Goal: Register for event/course

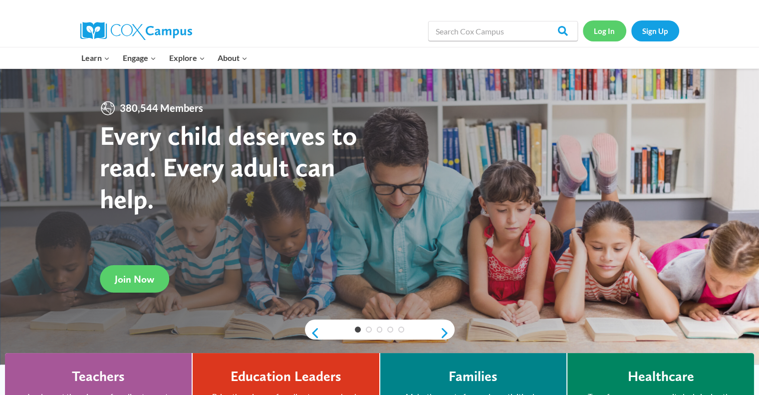
click at [604, 31] on link "Log In" at bounding box center [604, 30] width 43 height 20
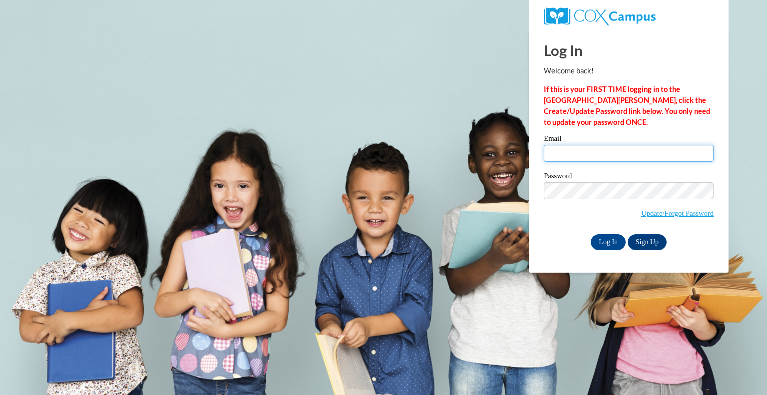
click at [588, 151] on input "Email" at bounding box center [629, 153] width 170 height 17
type input "agillum@galliavintonesc.org"
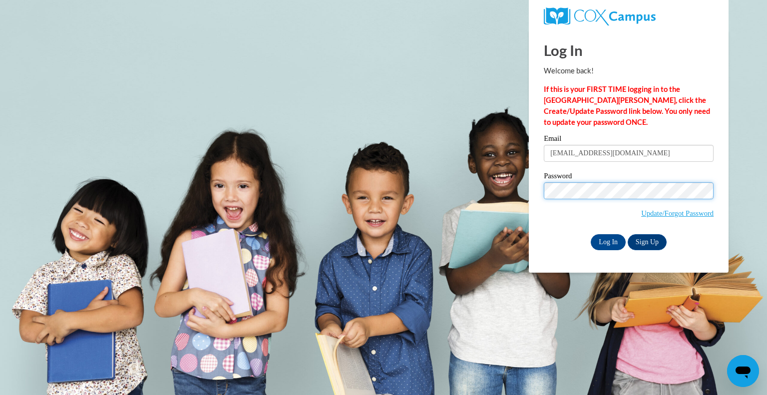
click at [590, 234] on input "Log In" at bounding box center [607, 242] width 35 height 16
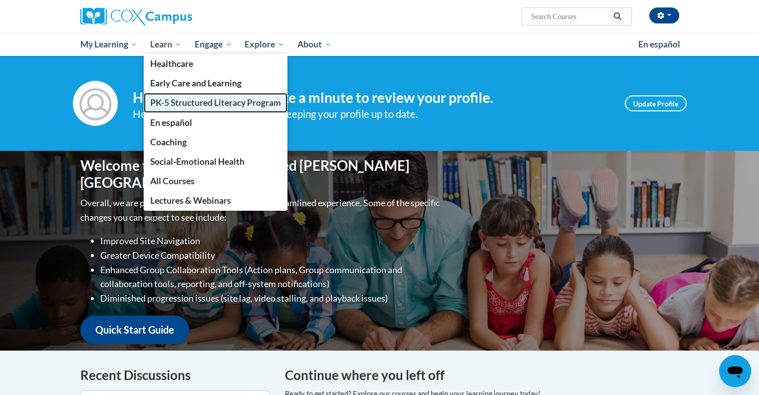
click at [192, 104] on span "PK-5 Structured Literacy Program" at bounding box center [215, 102] width 131 height 10
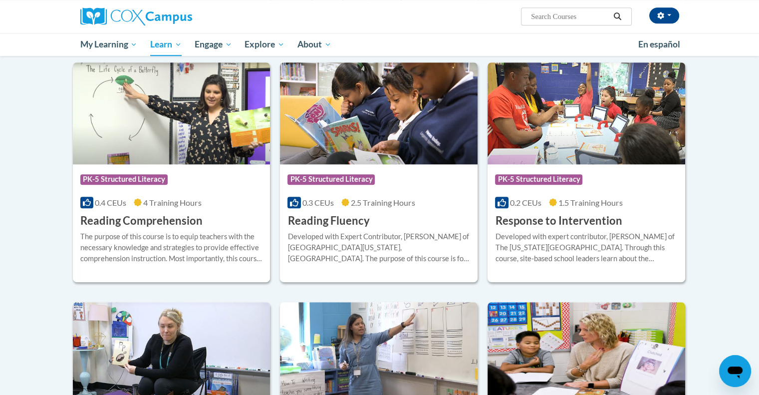
scroll to position [831, 0]
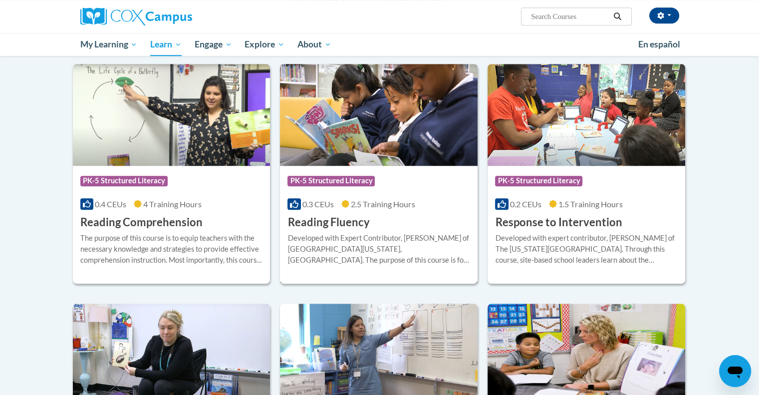
click at [367, 213] on div "Course Category: PK-5 Structured Literacy 0.3 CEUs 2.5 Training Hours COURSE Re…" at bounding box center [379, 198] width 198 height 64
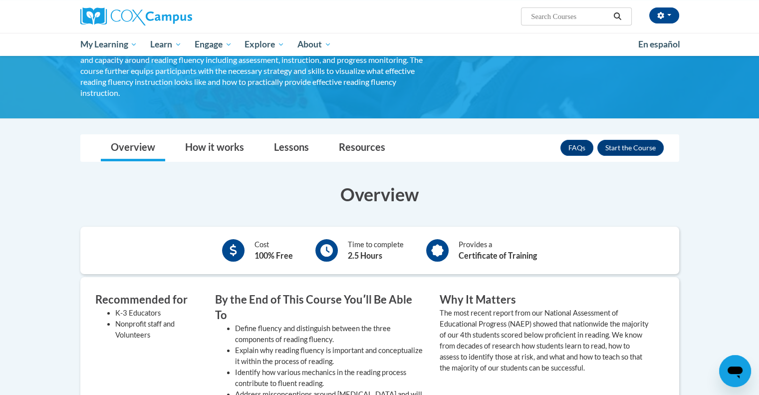
scroll to position [102, 0]
click at [637, 140] on button "Enroll" at bounding box center [630, 148] width 66 height 16
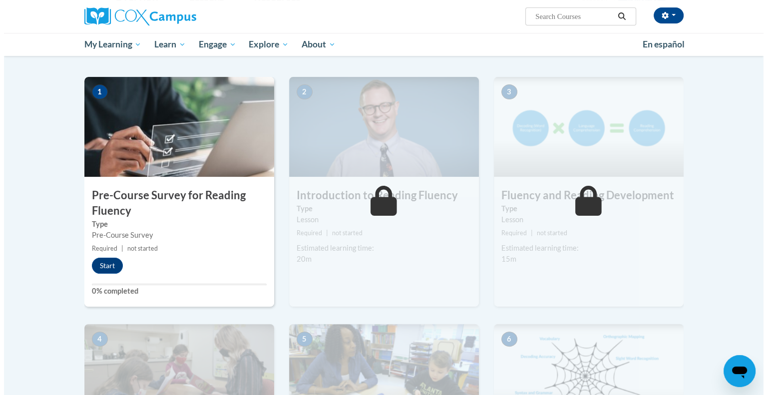
scroll to position [176, 0]
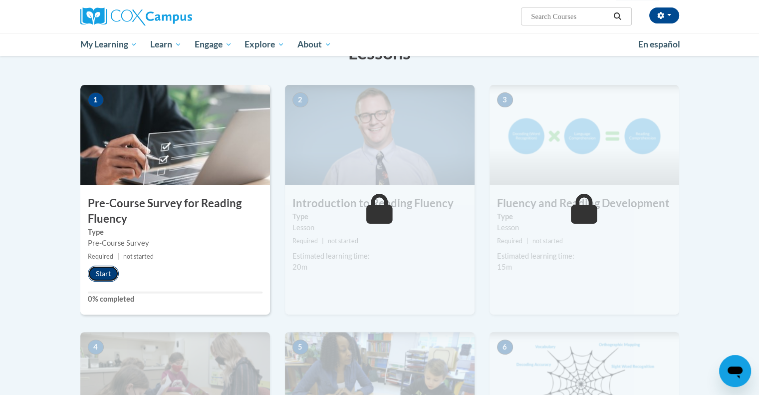
click at [106, 272] on button "Start" at bounding box center [103, 274] width 31 height 16
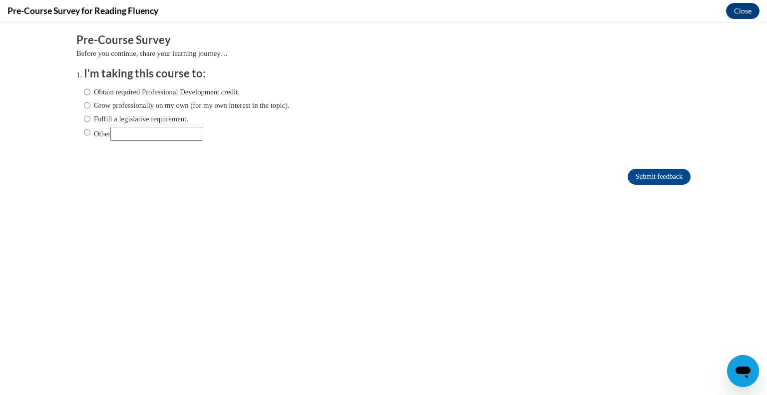
scroll to position [0, 0]
click at [84, 105] on input "Grow professionally on my own (for my own interest in the topic)." at bounding box center [87, 105] width 6 height 11
radio input "true"
click at [650, 177] on input "Submit feedback" at bounding box center [658, 177] width 63 height 16
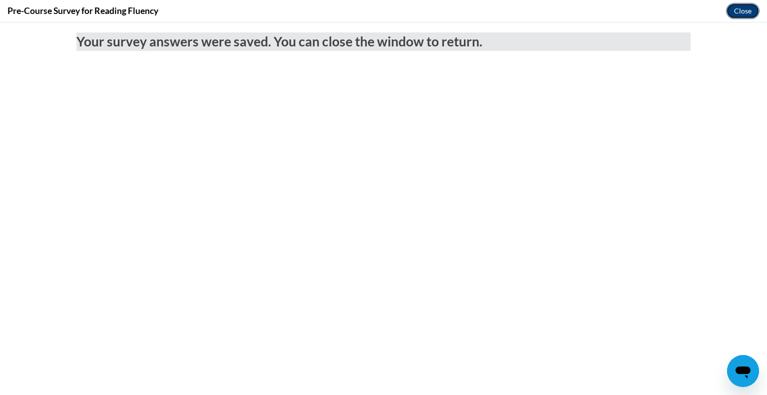
click at [747, 11] on button "Close" at bounding box center [742, 11] width 33 height 16
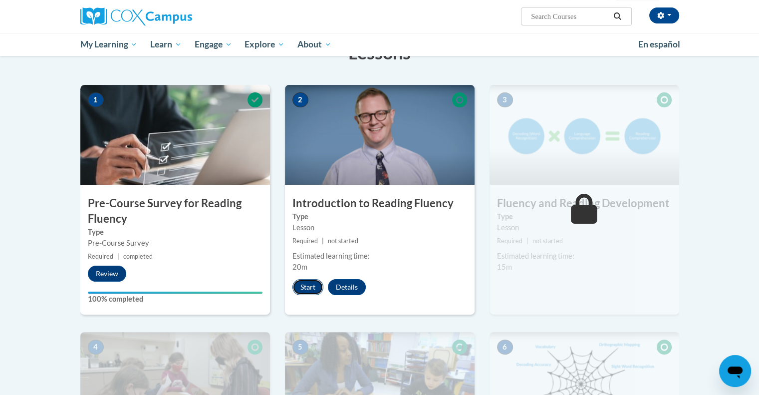
click at [308, 285] on button "Start" at bounding box center [307, 287] width 31 height 16
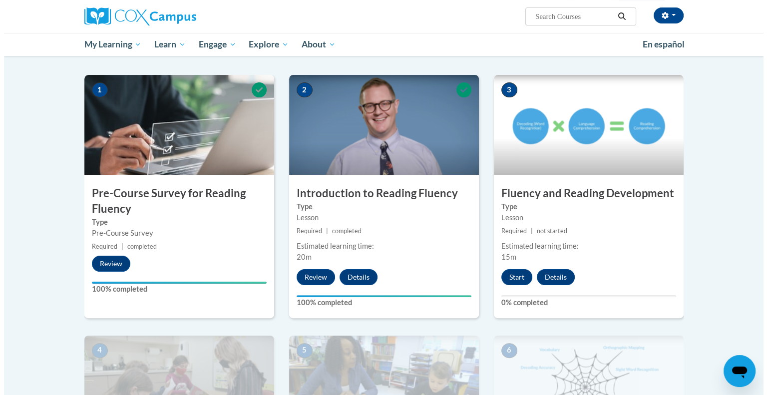
scroll to position [186, 0]
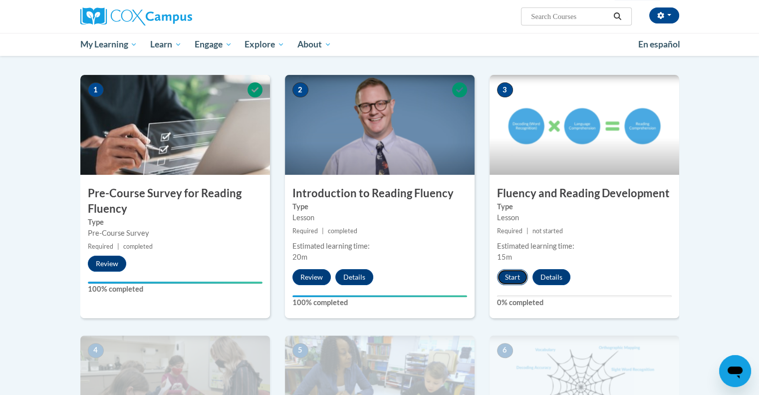
click at [508, 275] on button "Start" at bounding box center [512, 277] width 31 height 16
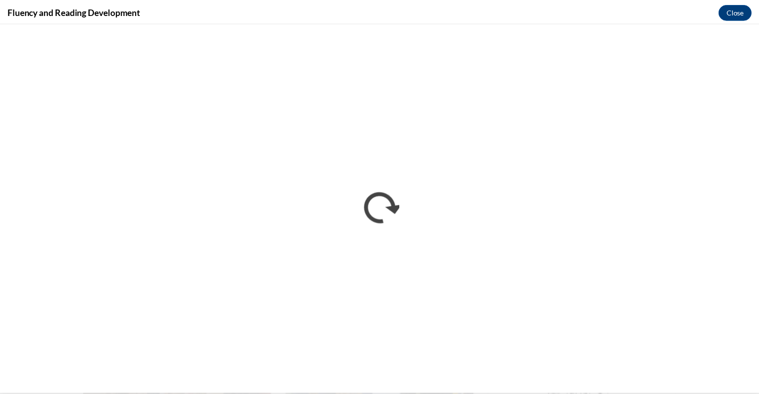
scroll to position [0, 0]
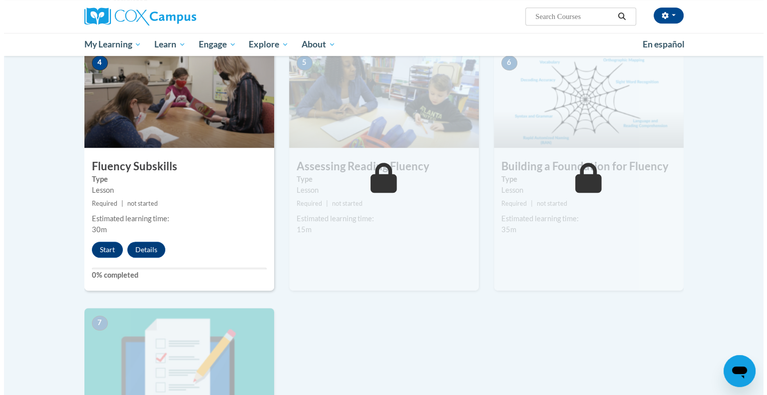
scroll to position [473, 0]
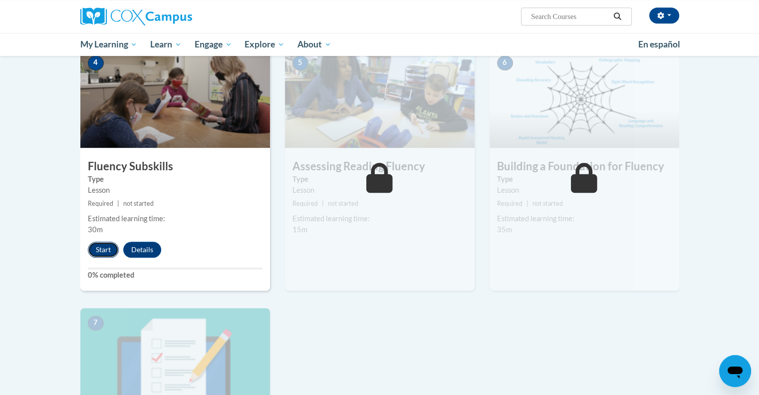
click at [102, 251] on button "Start" at bounding box center [103, 250] width 31 height 16
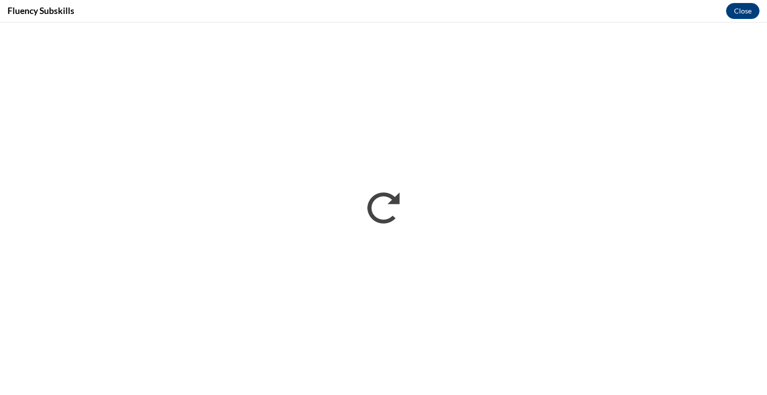
scroll to position [0, 0]
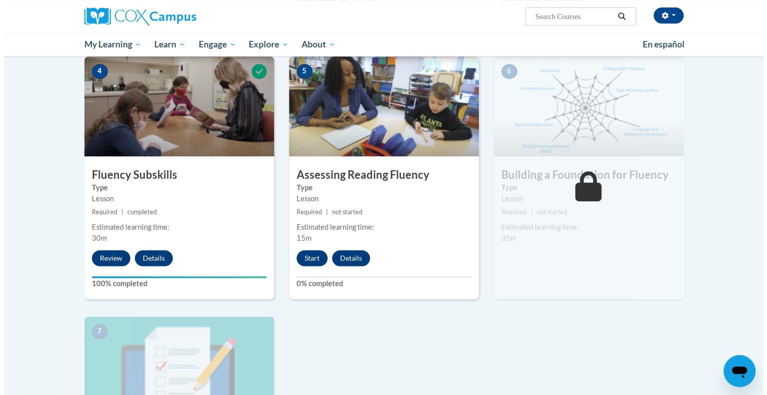
scroll to position [465, 0]
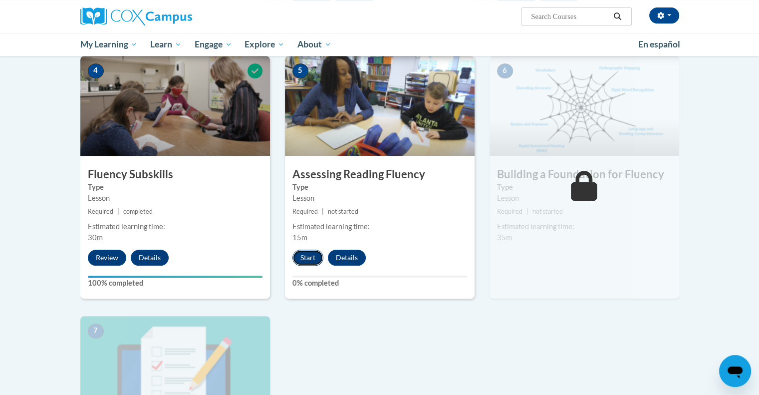
click at [301, 255] on button "Start" at bounding box center [307, 258] width 31 height 16
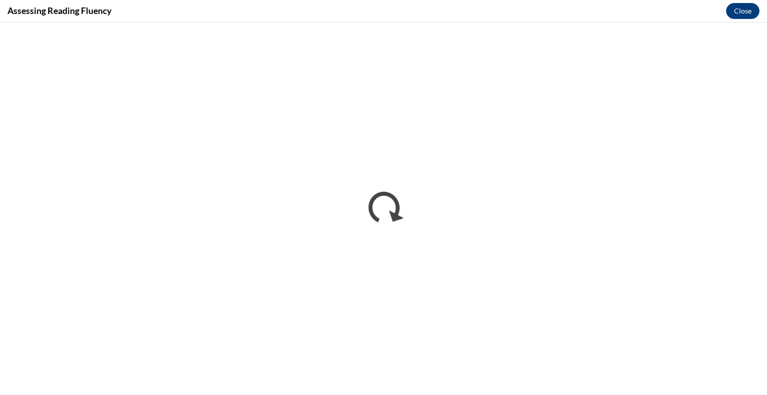
scroll to position [0, 0]
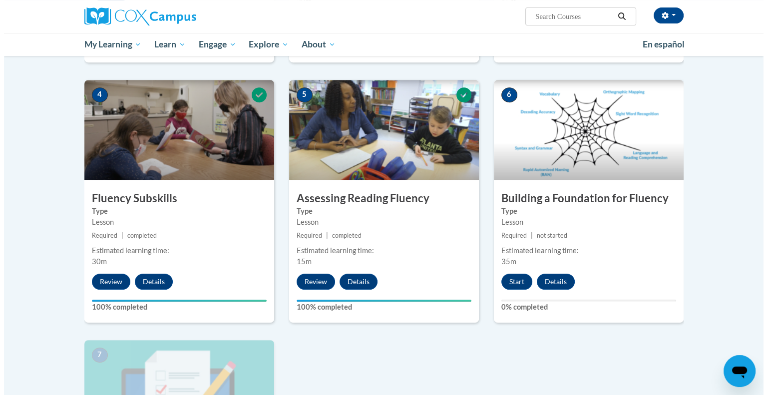
scroll to position [443, 0]
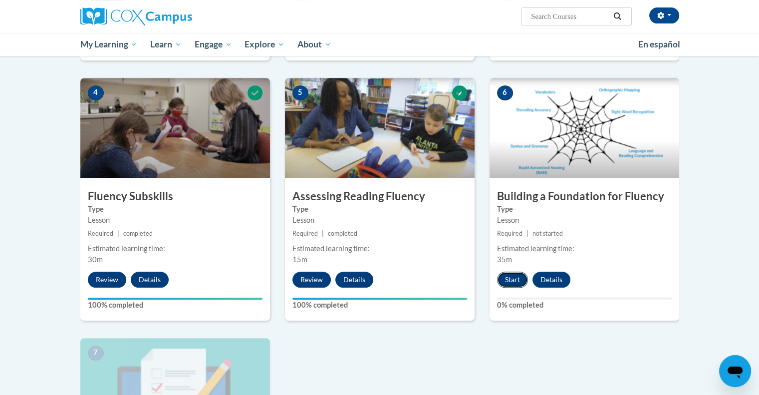
click at [514, 280] on button "Start" at bounding box center [512, 280] width 31 height 16
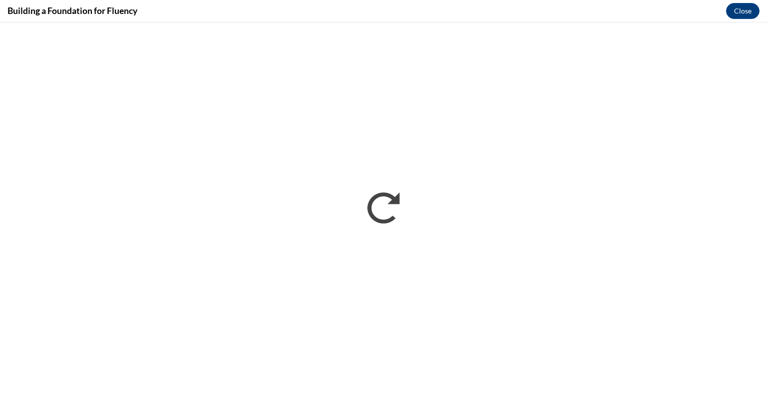
scroll to position [0, 0]
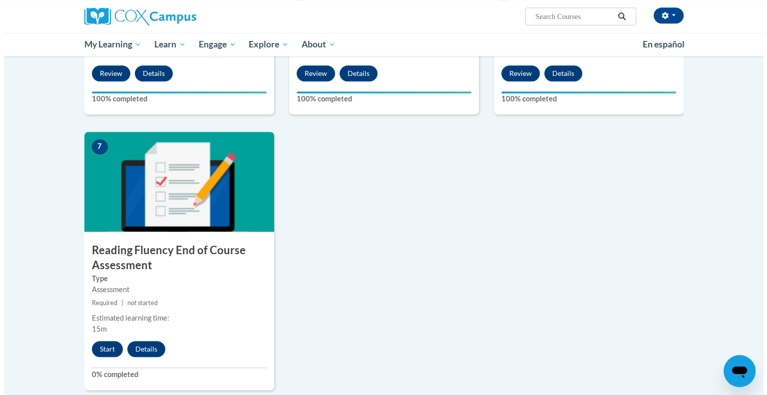
scroll to position [650, 0]
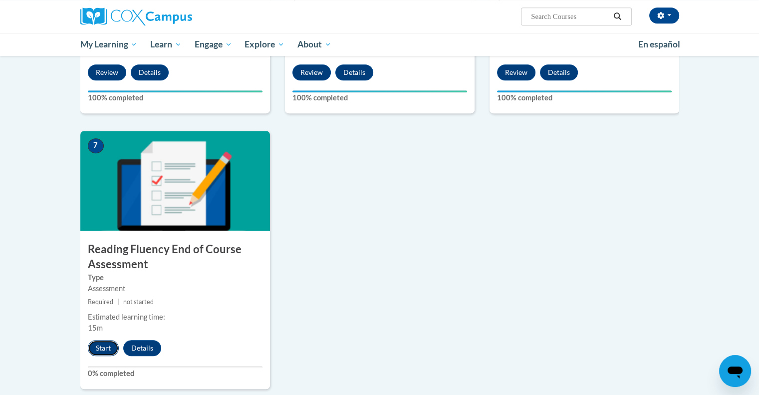
click at [102, 347] on button "Start" at bounding box center [103, 348] width 31 height 16
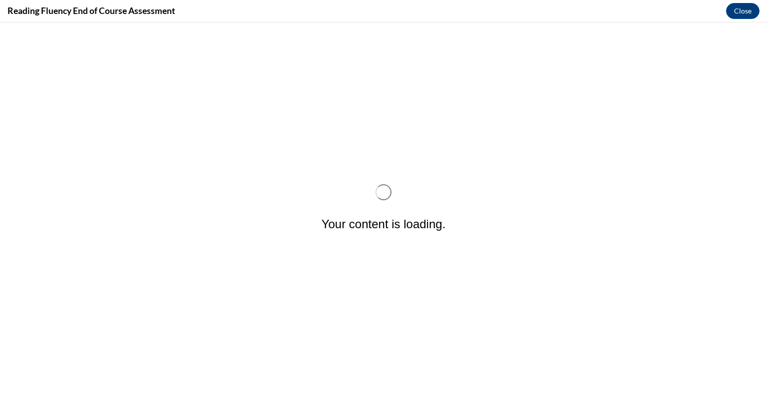
scroll to position [0, 0]
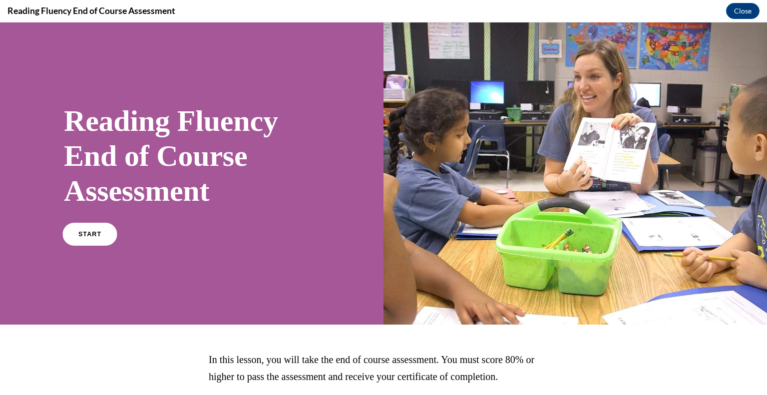
click at [90, 238] on link "START" at bounding box center [89, 234] width 54 height 23
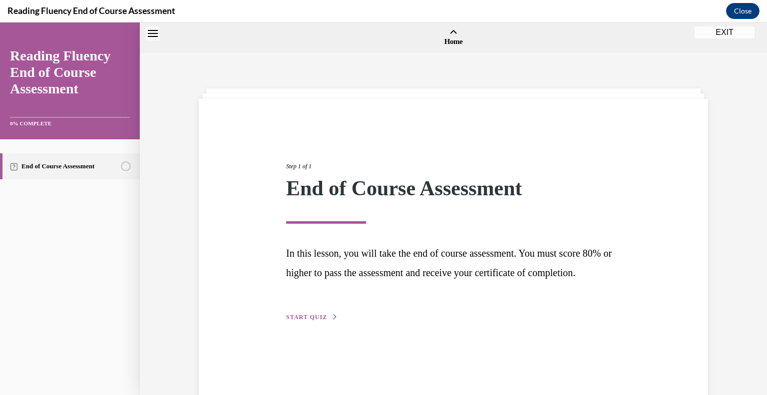
scroll to position [31, 0]
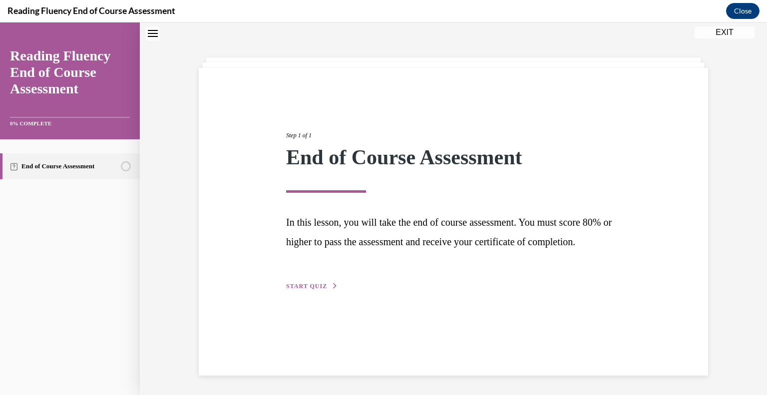
click at [311, 289] on span "START QUIZ" at bounding box center [306, 285] width 41 height 7
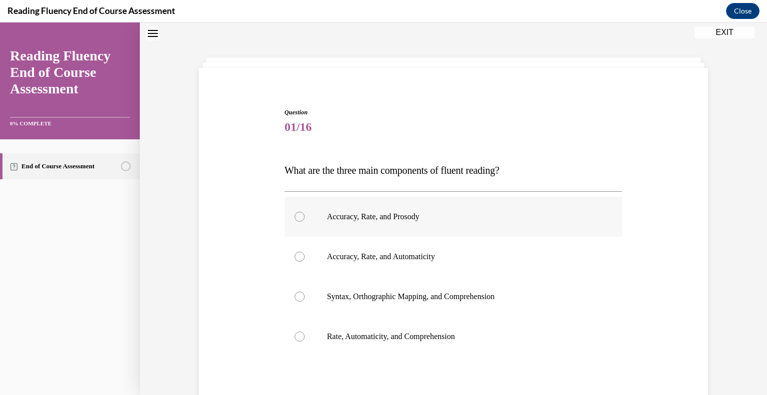
click at [385, 213] on p "Accuracy, Rate, and Prosody" at bounding box center [462, 217] width 271 height 10
click at [304, 213] on input "Accuracy, Rate, and Prosody" at bounding box center [299, 217] width 10 height 10
radio input "true"
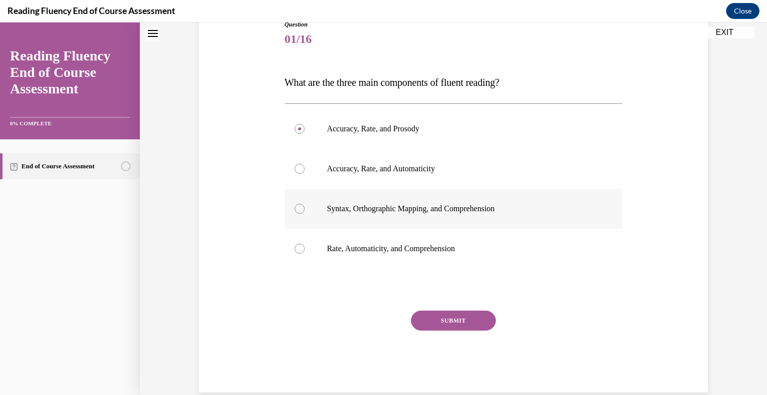
scroll to position [122, 0]
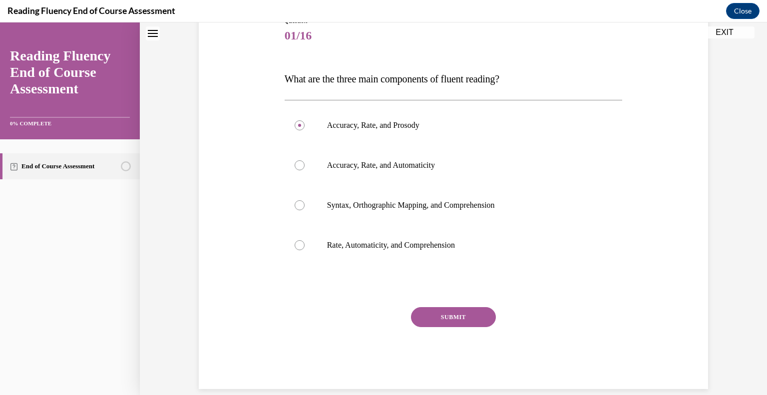
click at [455, 314] on button "SUBMIT" at bounding box center [453, 317] width 85 height 20
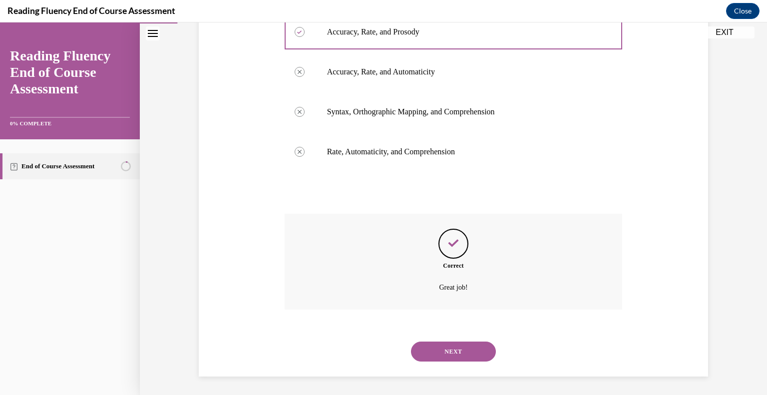
scroll to position [217, 0]
click at [447, 346] on button "NEXT" at bounding box center [453, 350] width 85 height 20
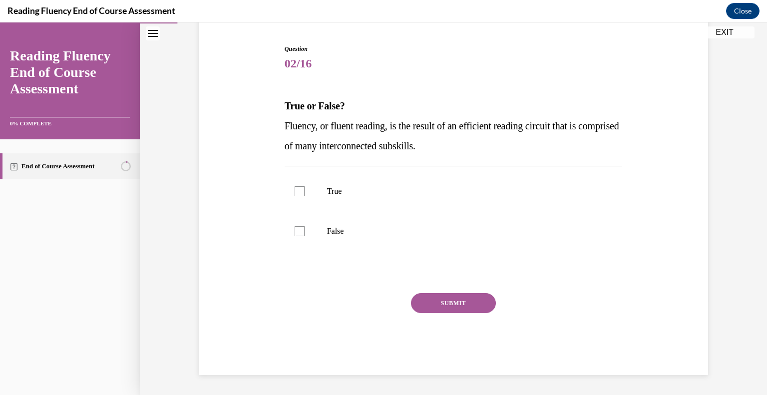
scroll to position [94, 0]
click at [363, 185] on label "True" at bounding box center [453, 192] width 338 height 40
click at [304, 187] on input "True" at bounding box center [299, 192] width 10 height 10
checkbox input "true"
click at [447, 304] on button "SUBMIT" at bounding box center [453, 303] width 85 height 20
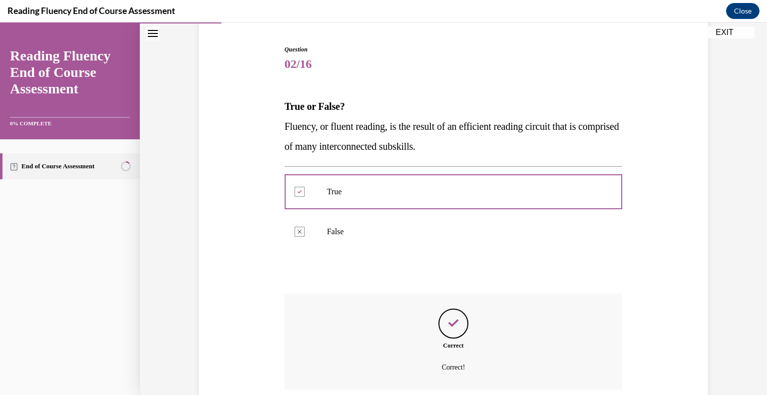
scroll to position [175, 0]
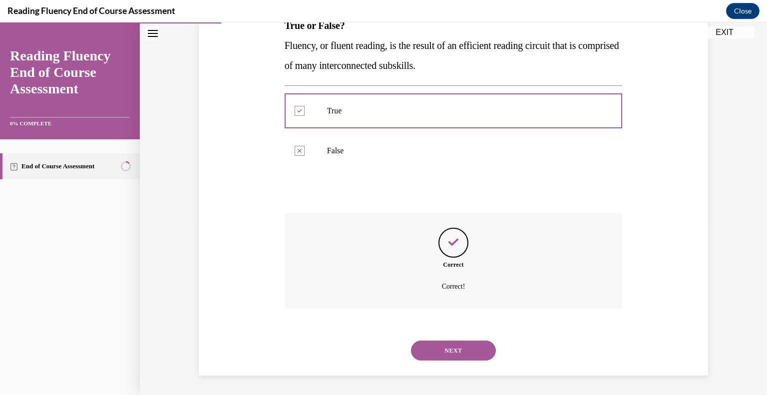
click at [443, 351] on button "NEXT" at bounding box center [453, 350] width 85 height 20
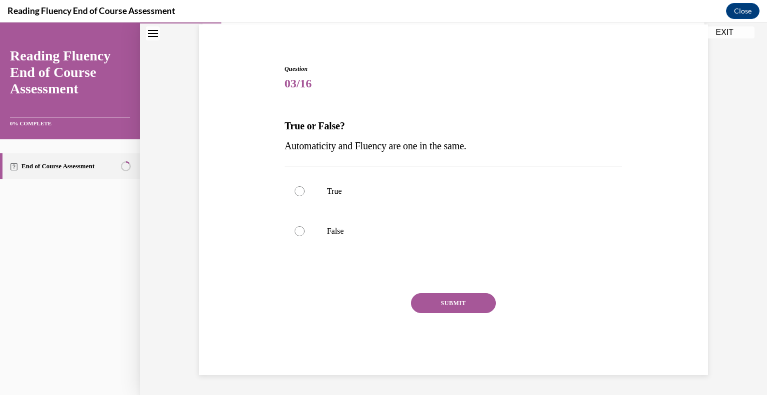
scroll to position [74, 0]
click at [327, 190] on p "True" at bounding box center [462, 192] width 271 height 10
click at [304, 190] on input "True" at bounding box center [299, 192] width 10 height 10
radio input "true"
click at [449, 301] on button "SUBMIT" at bounding box center [453, 303] width 85 height 20
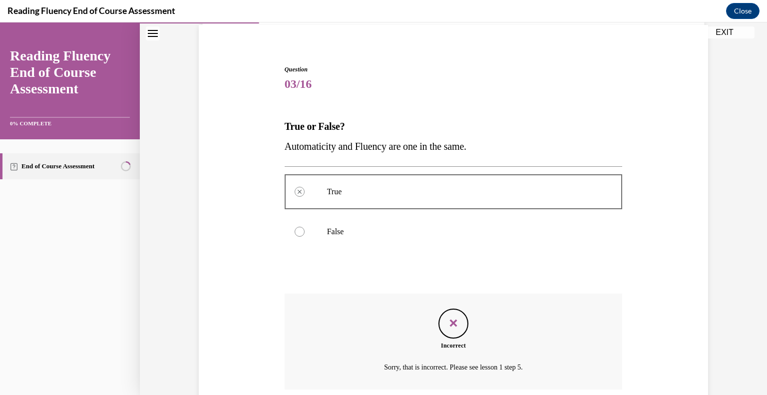
scroll to position [155, 0]
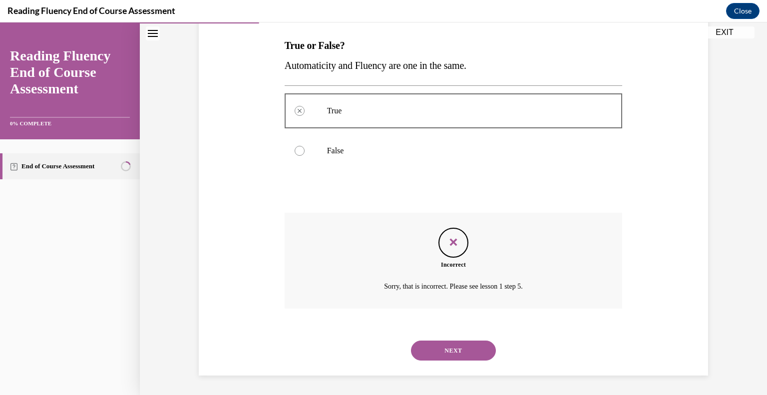
click at [446, 349] on button "NEXT" at bounding box center [453, 350] width 85 height 20
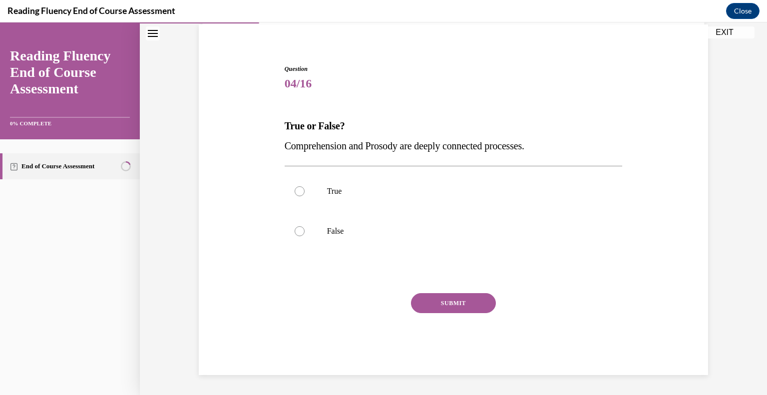
scroll to position [74, 0]
click at [346, 189] on p "True" at bounding box center [462, 192] width 271 height 10
click at [304, 189] on input "True" at bounding box center [299, 192] width 10 height 10
radio input "true"
click at [442, 302] on button "SUBMIT" at bounding box center [453, 303] width 85 height 20
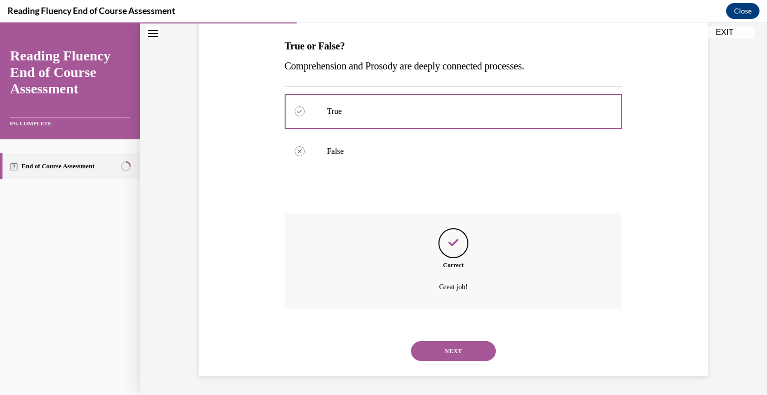
scroll to position [155, 0]
click at [455, 349] on button "NEXT" at bounding box center [453, 350] width 85 height 20
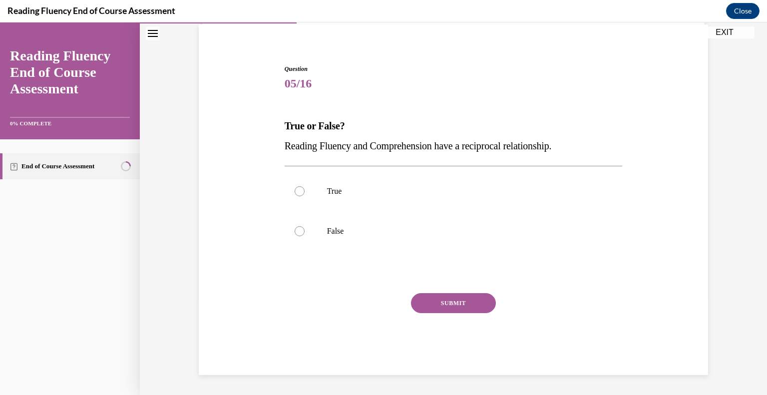
scroll to position [74, 0]
click at [371, 190] on p "True" at bounding box center [462, 192] width 271 height 10
click at [304, 190] on input "True" at bounding box center [299, 192] width 10 height 10
radio input "true"
click at [349, 234] on p "False" at bounding box center [462, 232] width 271 height 10
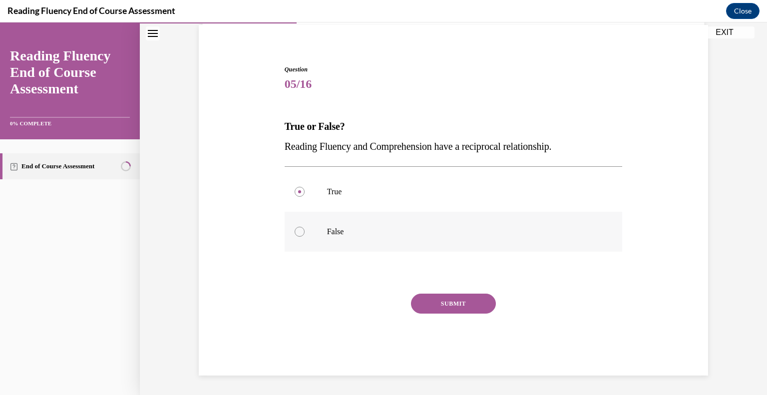
click at [304, 234] on input "False" at bounding box center [299, 232] width 10 height 10
radio input "true"
click at [450, 304] on button "SUBMIT" at bounding box center [453, 303] width 85 height 20
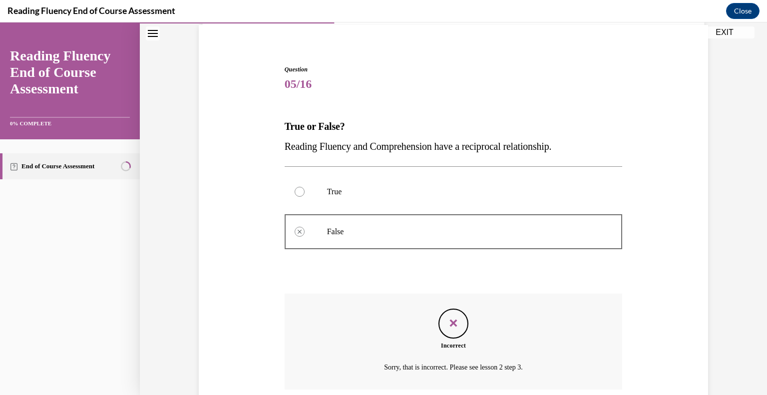
scroll to position [155, 0]
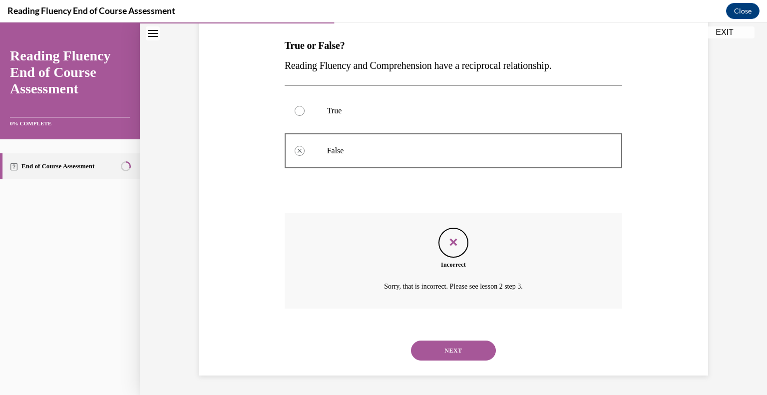
click at [439, 353] on button "NEXT" at bounding box center [453, 350] width 85 height 20
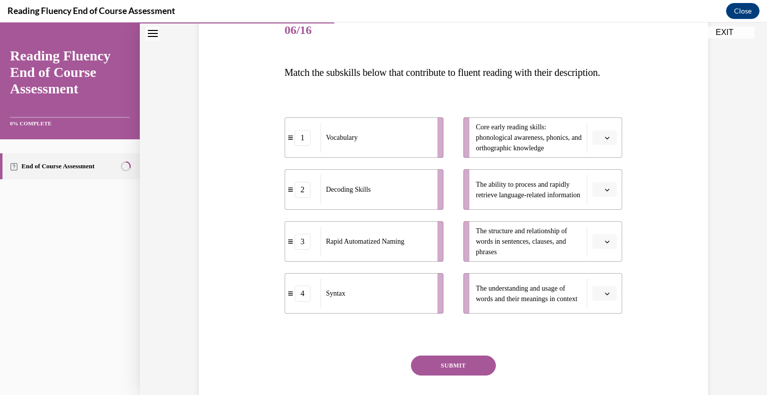
scroll to position [129, 0]
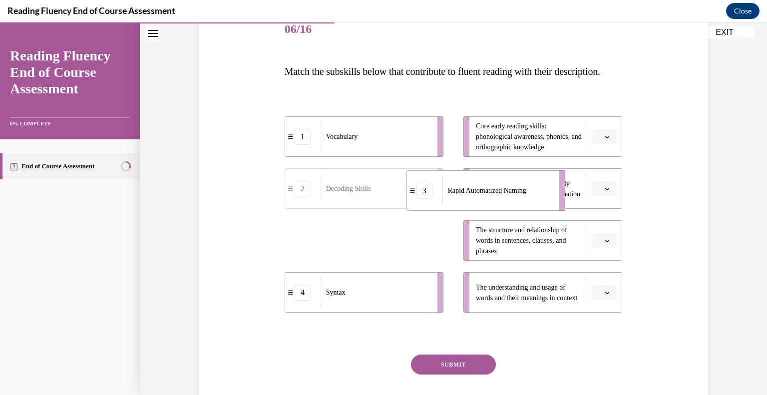
drag, startPoint x: 403, startPoint y: 269, endPoint x: 525, endPoint y: 219, distance: 131.6
click at [525, 205] on div "Rapid Automatized Naming" at bounding box center [497, 190] width 110 height 29
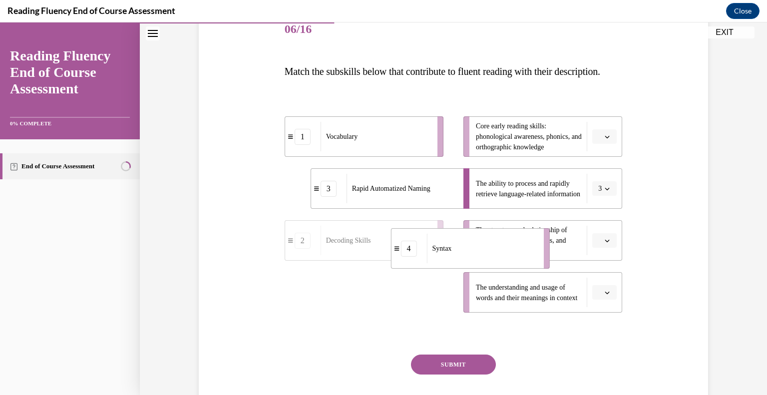
drag, startPoint x: 411, startPoint y: 309, endPoint x: 517, endPoint y: 265, distance: 114.1
click at [517, 263] on div "Syntax" at bounding box center [481, 248] width 110 height 29
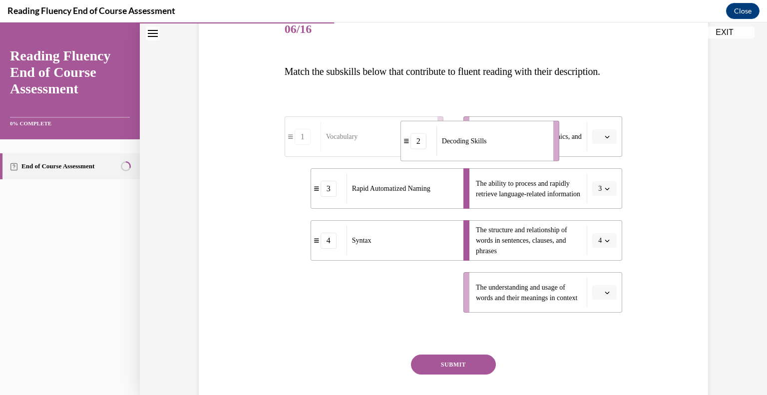
drag, startPoint x: 387, startPoint y: 307, endPoint x: 501, endPoint y: 153, distance: 191.6
click at [501, 153] on div "Decoding Skills" at bounding box center [491, 140] width 110 height 29
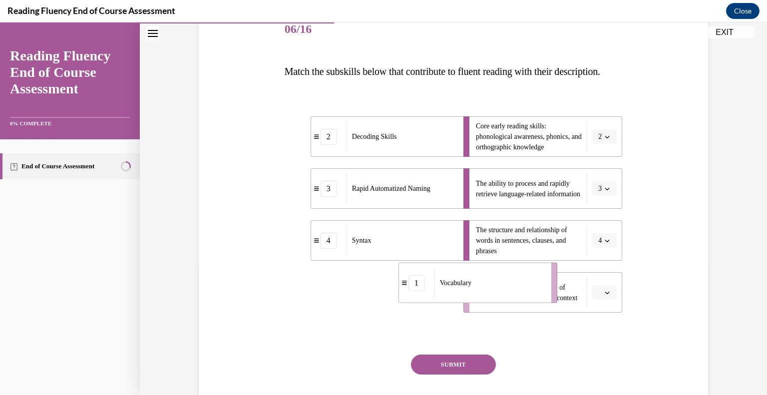
drag, startPoint x: 369, startPoint y: 301, endPoint x: 483, endPoint y: 292, distance: 114.2
click at [483, 292] on div "Vocabulary" at bounding box center [489, 282] width 110 height 29
click at [453, 374] on button "SUBMIT" at bounding box center [453, 364] width 85 height 20
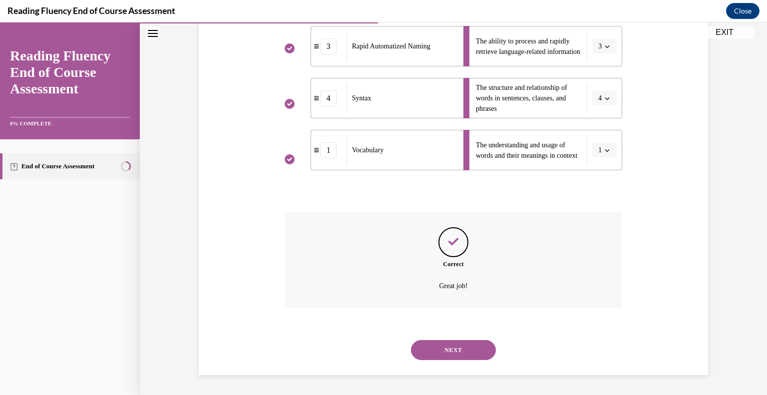
scroll to position [290, 0]
click at [459, 350] on button "NEXT" at bounding box center [453, 350] width 85 height 20
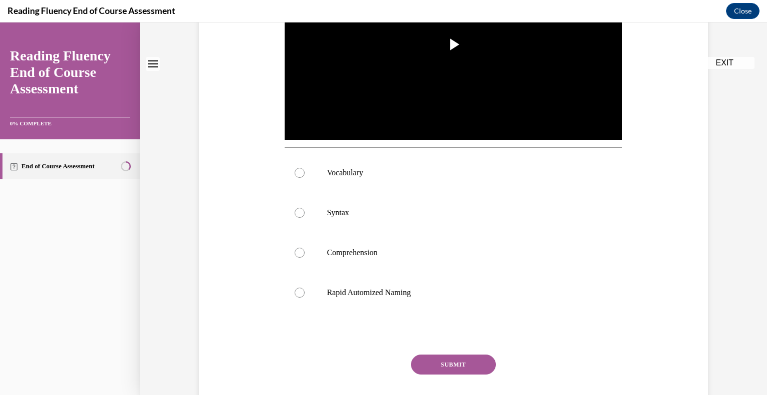
scroll to position [0, 0]
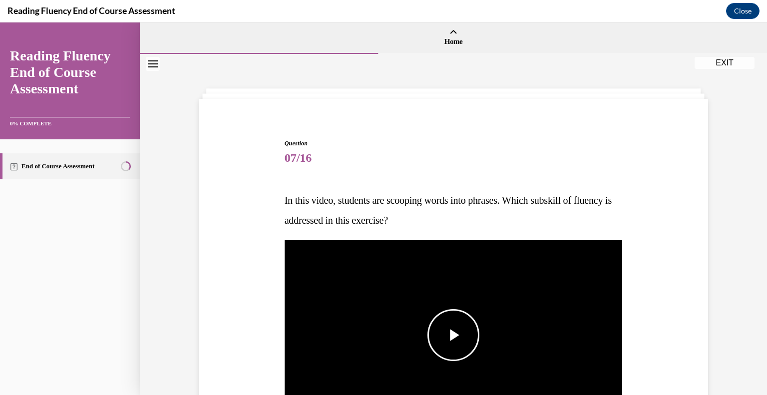
click at [453, 335] on span "Video player" at bounding box center [453, 335] width 0 height 0
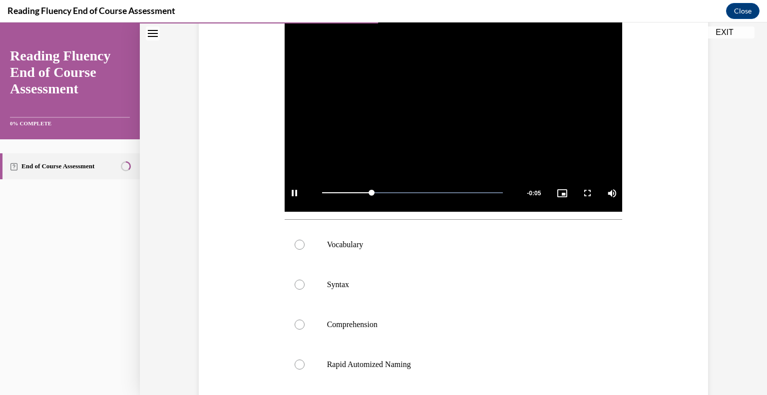
scroll to position [227, 0]
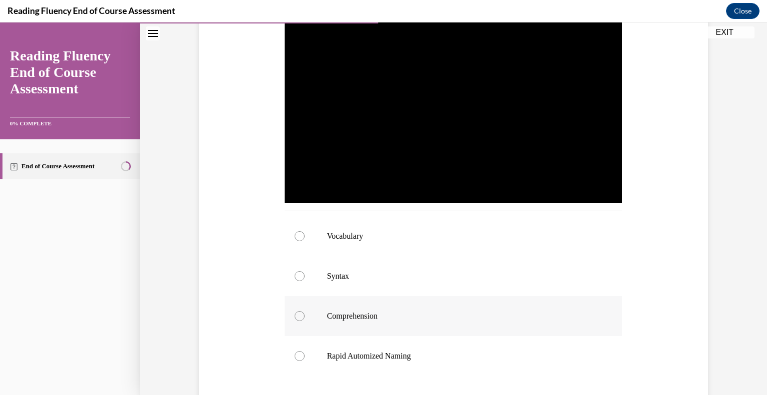
click at [395, 316] on p "Comprehension" at bounding box center [462, 316] width 271 height 10
click at [304, 316] on input "Comprehension" at bounding box center [299, 316] width 10 height 10
radio input "true"
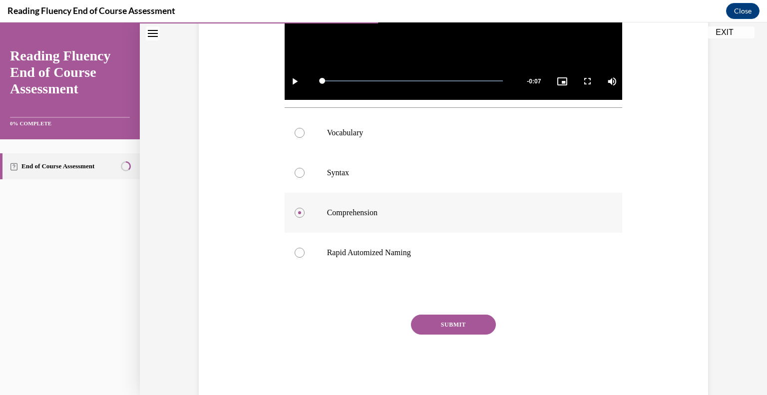
scroll to position [351, 0]
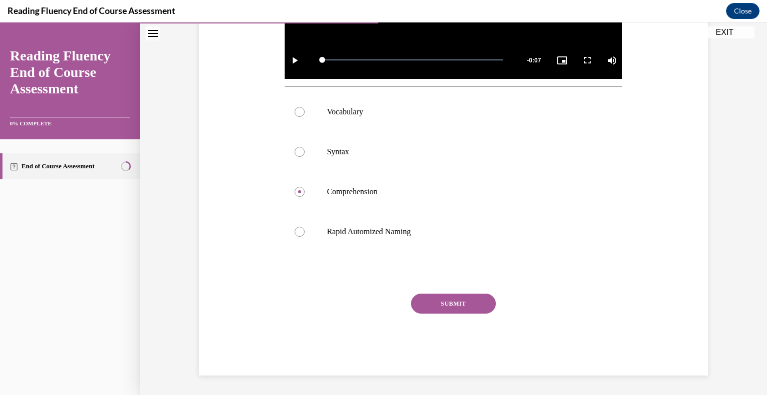
click at [463, 301] on button "SUBMIT" at bounding box center [453, 303] width 85 height 20
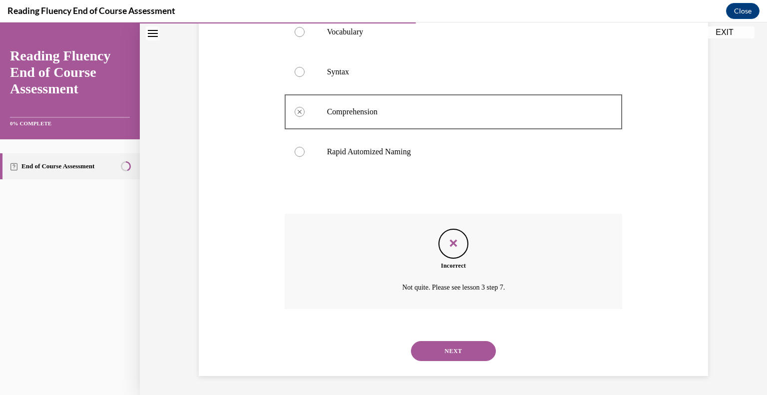
scroll to position [432, 0]
click at [448, 345] on button "NEXT" at bounding box center [453, 350] width 85 height 20
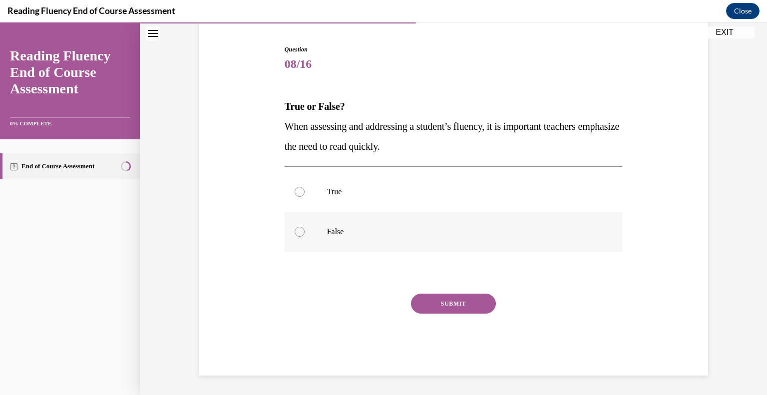
click at [309, 228] on label "False" at bounding box center [453, 232] width 338 height 40
click at [304, 228] on input "False" at bounding box center [299, 232] width 10 height 10
radio input "true"
click at [360, 181] on label "True" at bounding box center [453, 192] width 338 height 40
click at [304, 187] on input "True" at bounding box center [299, 192] width 10 height 10
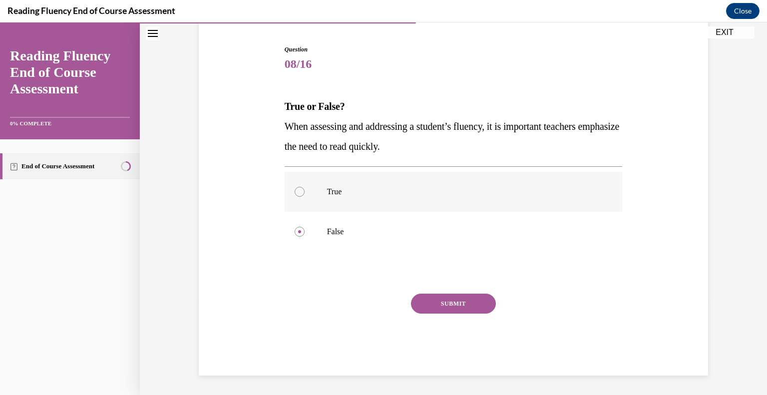
radio input "true"
click at [451, 301] on button "SUBMIT" at bounding box center [453, 303] width 85 height 20
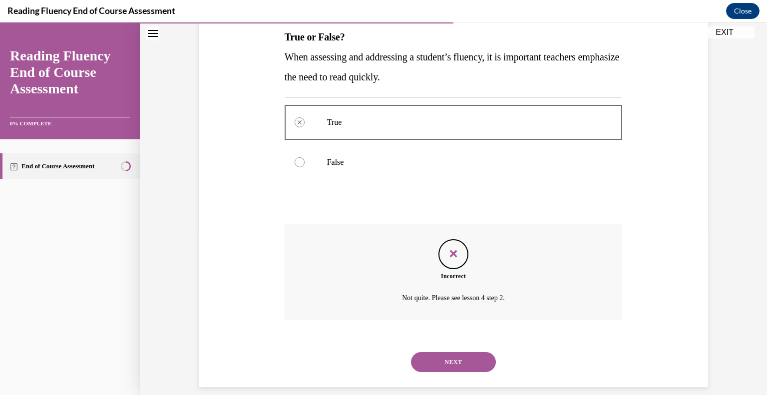
scroll to position [175, 0]
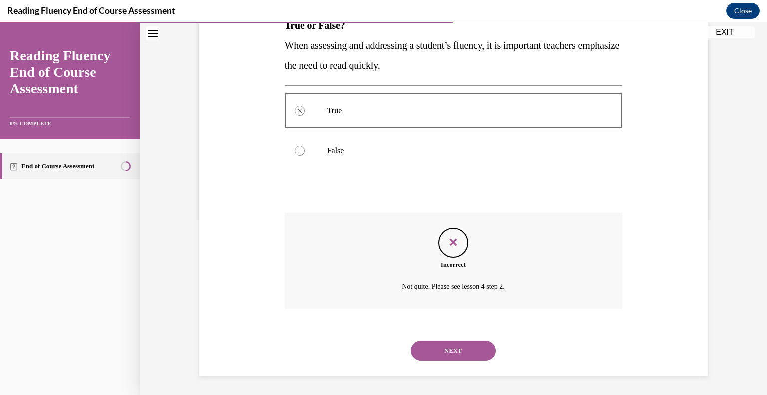
click at [445, 349] on button "NEXT" at bounding box center [453, 350] width 85 height 20
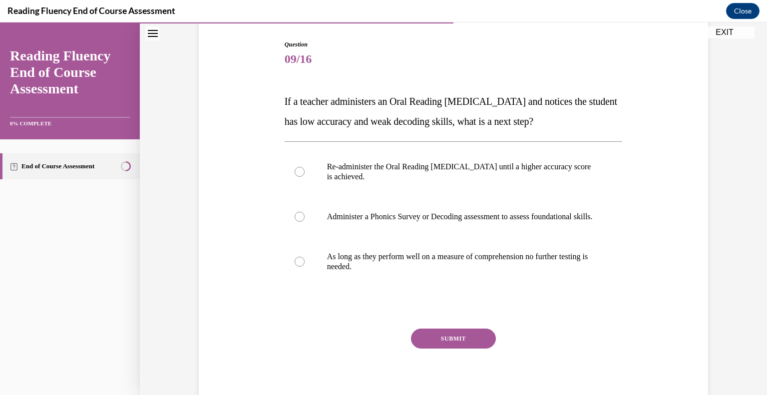
scroll to position [99, 0]
click at [450, 218] on p "Administer a Phonics Survey or Decoding assessment to assess foundational skill…" at bounding box center [462, 216] width 271 height 10
click at [304, 218] on input "Administer a Phonics Survey or Decoding assessment to assess foundational skill…" at bounding box center [299, 216] width 10 height 10
radio input "true"
click at [450, 344] on button "SUBMIT" at bounding box center [453, 338] width 85 height 20
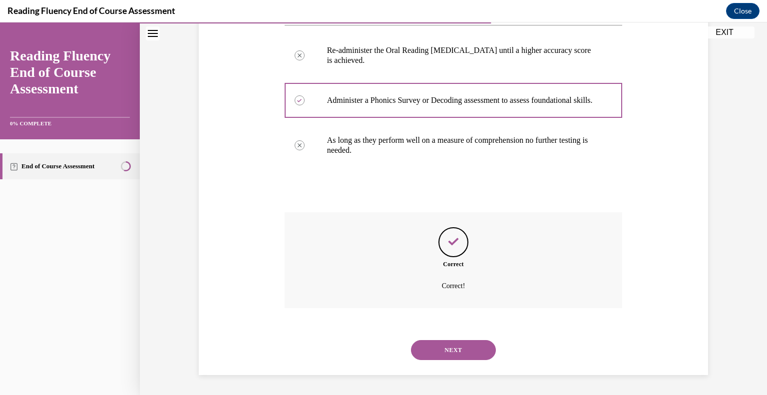
scroll to position [225, 0]
click at [450, 349] on button "NEXT" at bounding box center [453, 350] width 85 height 20
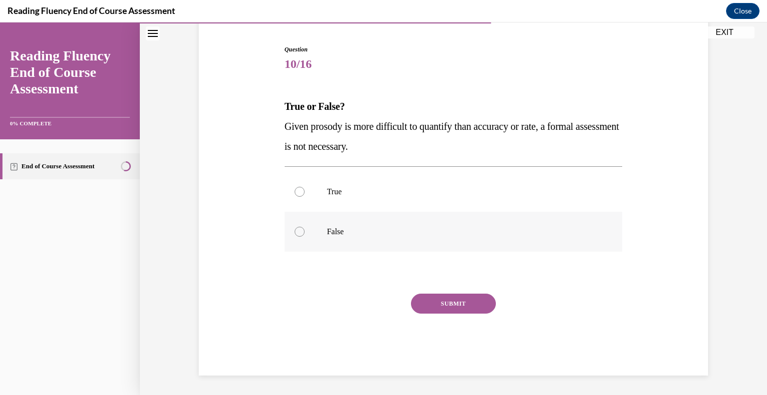
click at [327, 224] on label "False" at bounding box center [453, 232] width 338 height 40
click at [304, 227] on input "False" at bounding box center [299, 232] width 10 height 10
radio input "true"
click at [351, 193] on p "True" at bounding box center [462, 192] width 271 height 10
click at [304, 193] on input "True" at bounding box center [299, 192] width 10 height 10
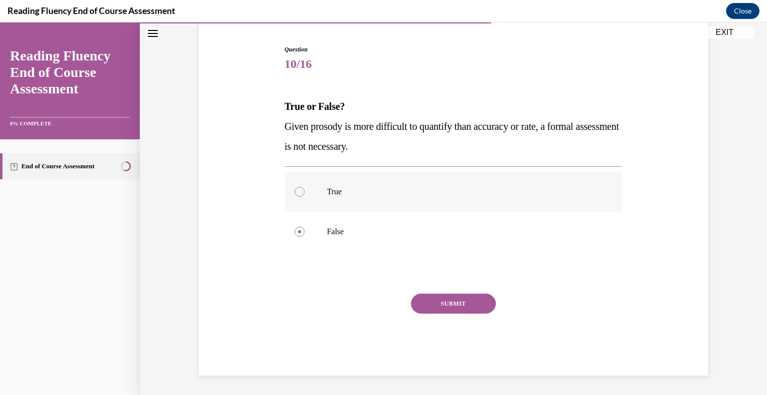
radio input "true"
click at [445, 299] on button "SUBMIT" at bounding box center [453, 303] width 85 height 20
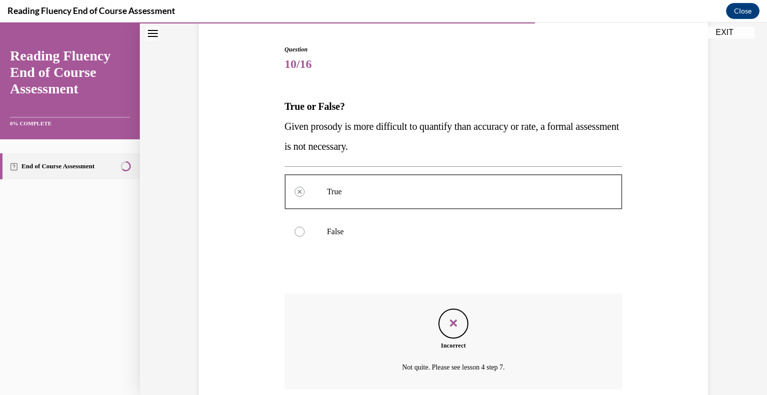
scroll to position [175, 0]
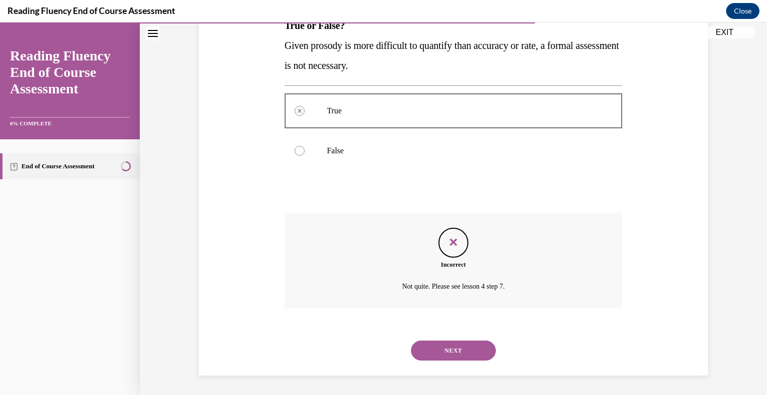
click at [443, 345] on button "NEXT" at bounding box center [453, 350] width 85 height 20
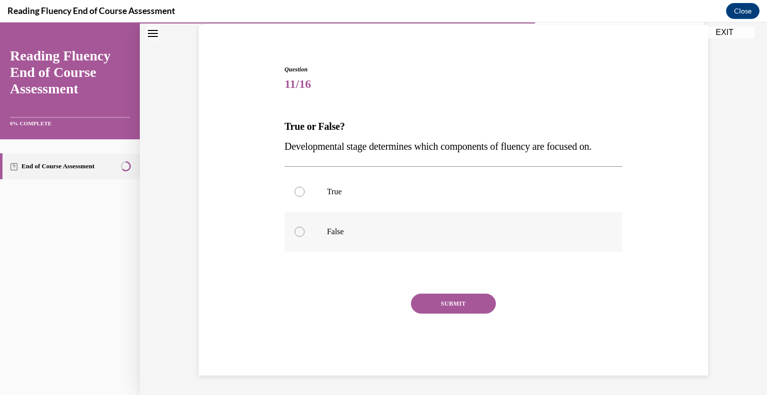
click at [361, 229] on p "False" at bounding box center [462, 232] width 271 height 10
click at [304, 229] on input "False" at bounding box center [299, 232] width 10 height 10
radio input "true"
click at [451, 303] on button "SUBMIT" at bounding box center [453, 303] width 85 height 20
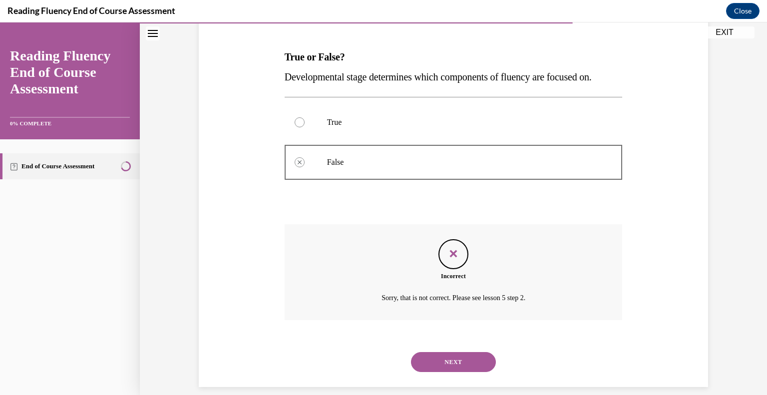
scroll to position [155, 0]
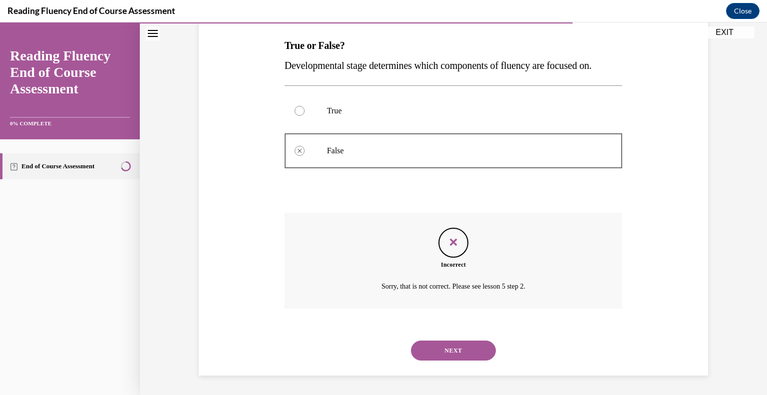
click at [438, 348] on button "NEXT" at bounding box center [453, 350] width 85 height 20
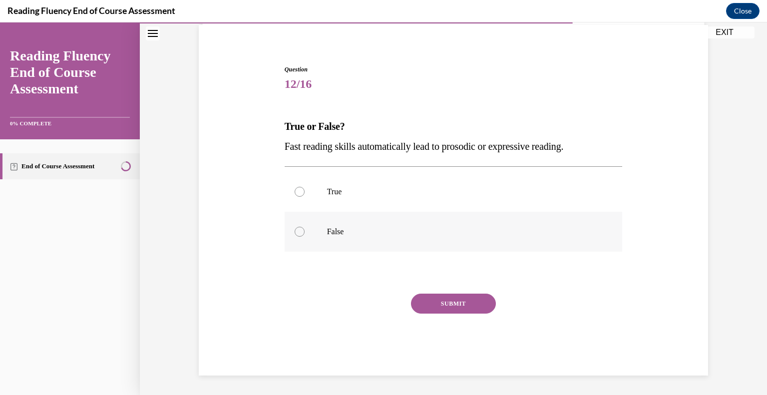
click at [360, 229] on p "False" at bounding box center [462, 232] width 271 height 10
click at [304, 229] on input "False" at bounding box center [299, 232] width 10 height 10
radio input "true"
click at [465, 303] on button "SUBMIT" at bounding box center [453, 303] width 85 height 20
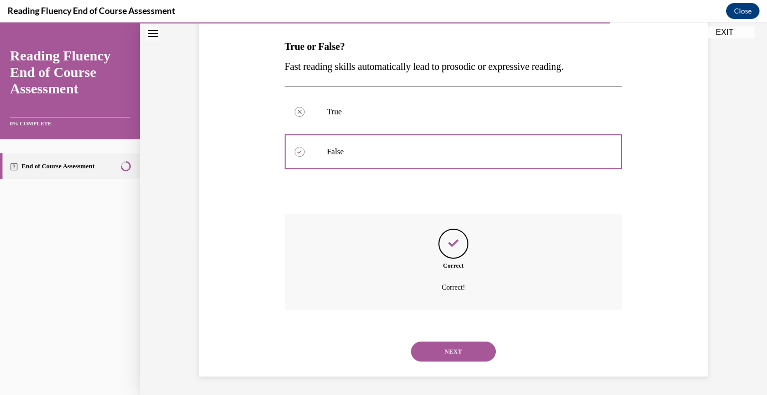
scroll to position [155, 0]
click at [457, 349] on button "NEXT" at bounding box center [453, 350] width 85 height 20
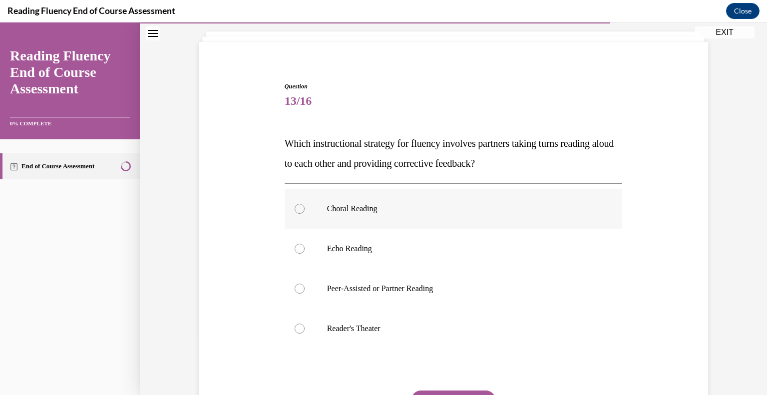
scroll to position [59, 0]
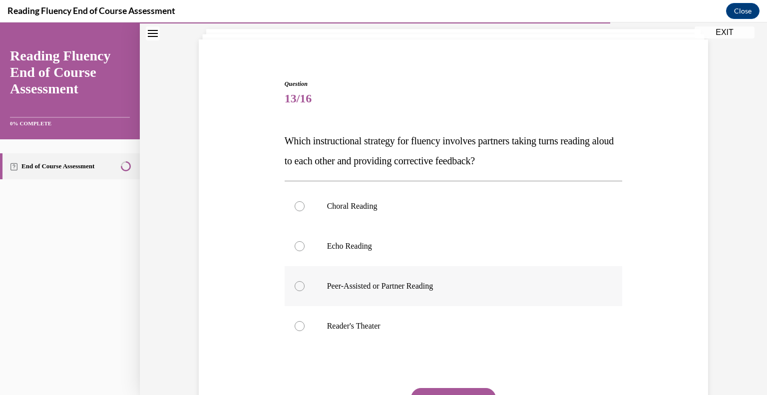
click at [398, 289] on p "Peer-Assisted or Partner Reading" at bounding box center [462, 286] width 271 height 10
click at [304, 289] on input "Peer-Assisted or Partner Reading" at bounding box center [299, 286] width 10 height 10
radio input "true"
click at [441, 392] on button "SUBMIT" at bounding box center [453, 398] width 85 height 20
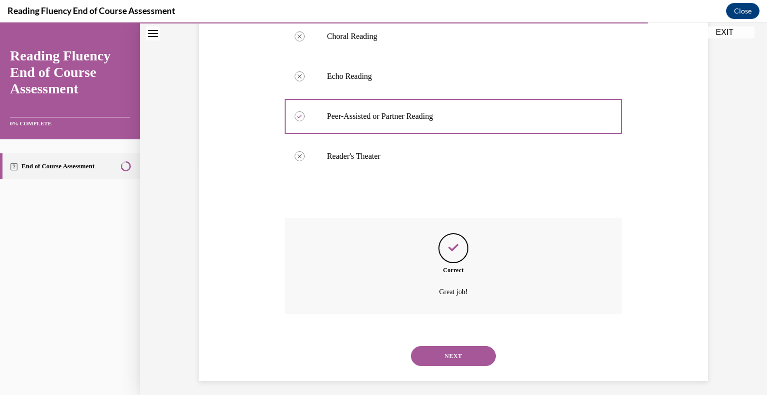
scroll to position [235, 0]
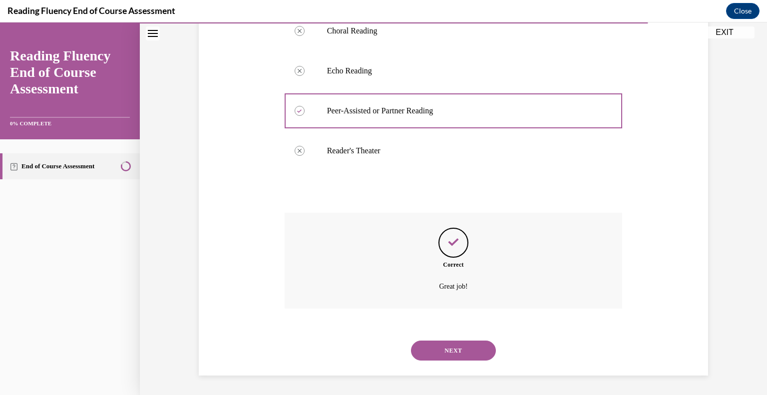
click at [458, 357] on button "NEXT" at bounding box center [453, 350] width 85 height 20
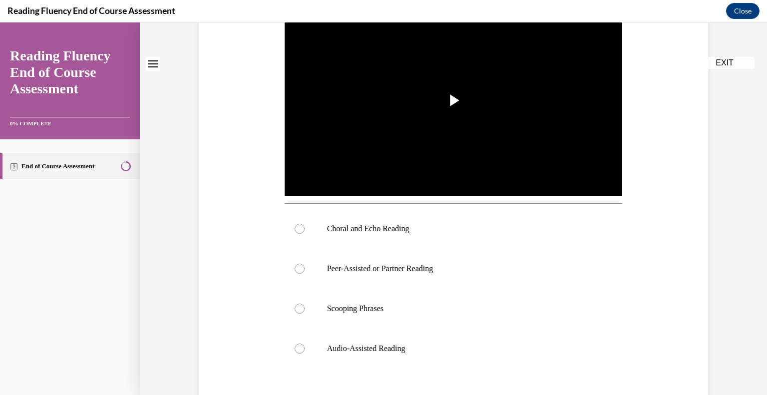
scroll to position [0, 0]
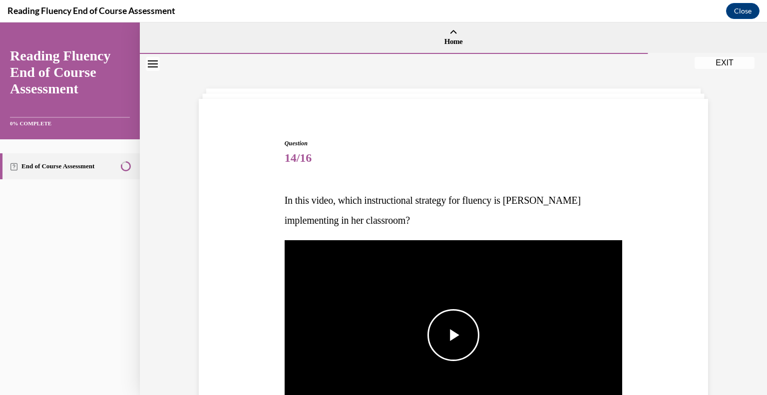
click at [453, 335] on span "Video player" at bounding box center [453, 335] width 0 height 0
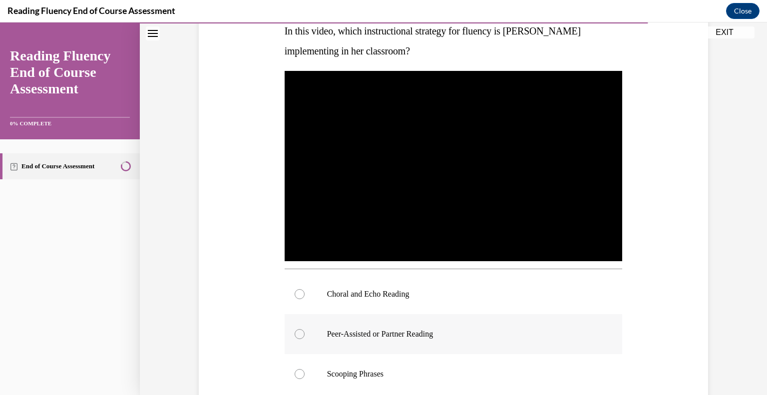
scroll to position [272, 0]
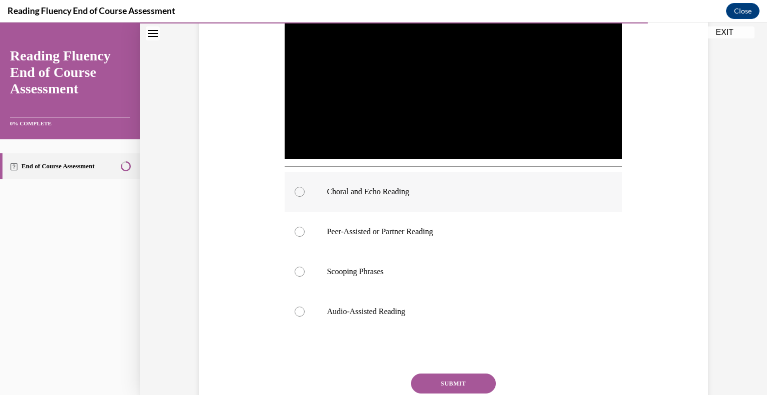
click at [399, 203] on label "Choral and Echo Reading" at bounding box center [453, 192] width 338 height 40
click at [304, 197] on input "Choral and Echo Reading" at bounding box center [299, 192] width 10 height 10
radio input "true"
click at [448, 381] on button "SUBMIT" at bounding box center [453, 383] width 85 height 20
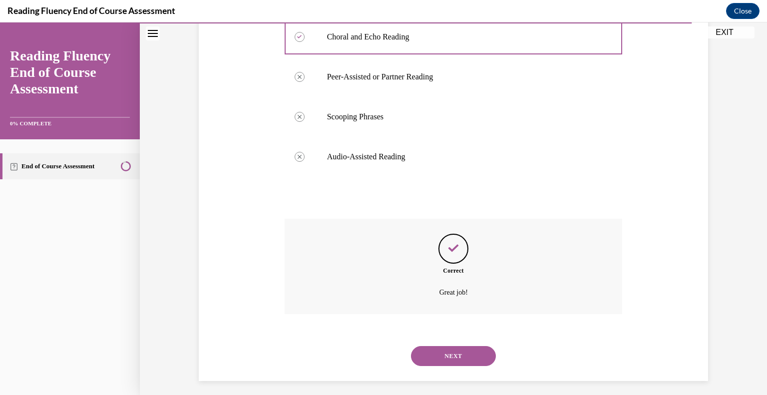
scroll to position [432, 0]
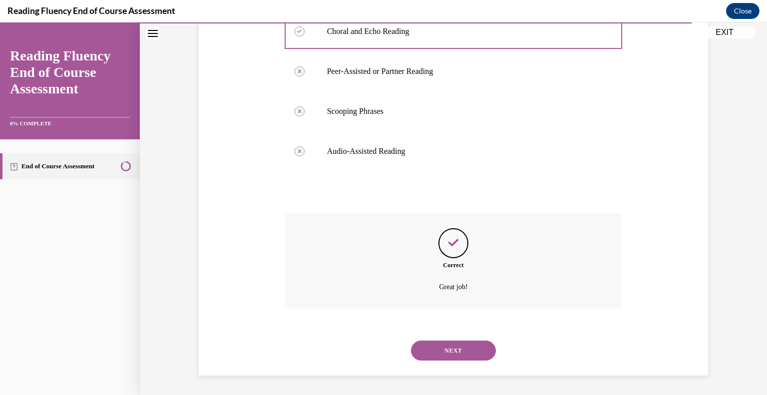
click at [468, 343] on button "NEXT" at bounding box center [453, 350] width 85 height 20
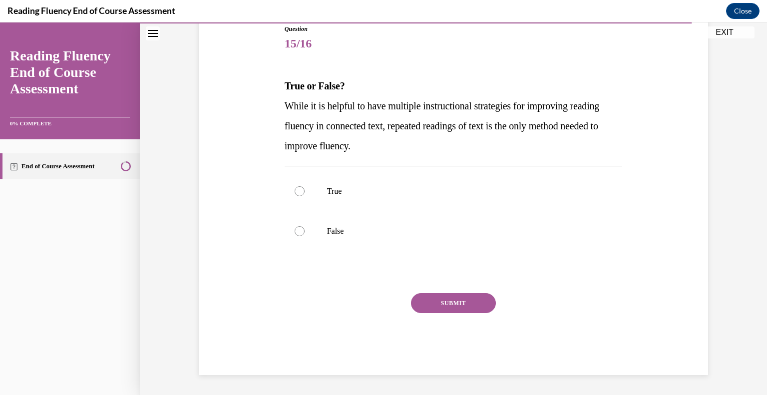
scroll to position [111, 0]
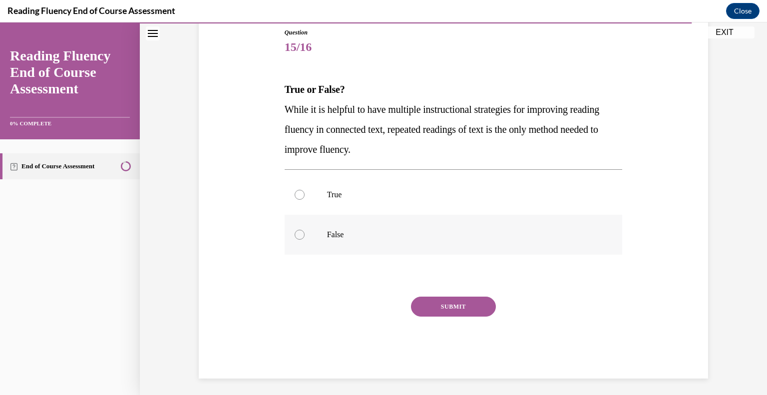
click at [355, 218] on label "False" at bounding box center [453, 235] width 338 height 40
click at [304, 230] on input "False" at bounding box center [299, 235] width 10 height 10
radio input "true"
click at [466, 306] on button "SUBMIT" at bounding box center [453, 306] width 85 height 20
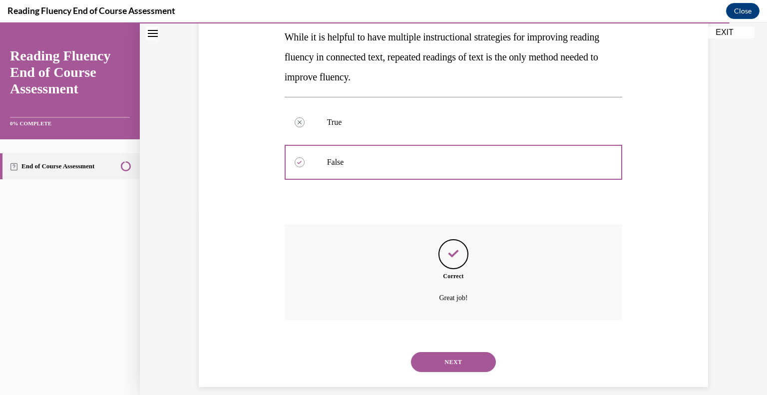
scroll to position [195, 0]
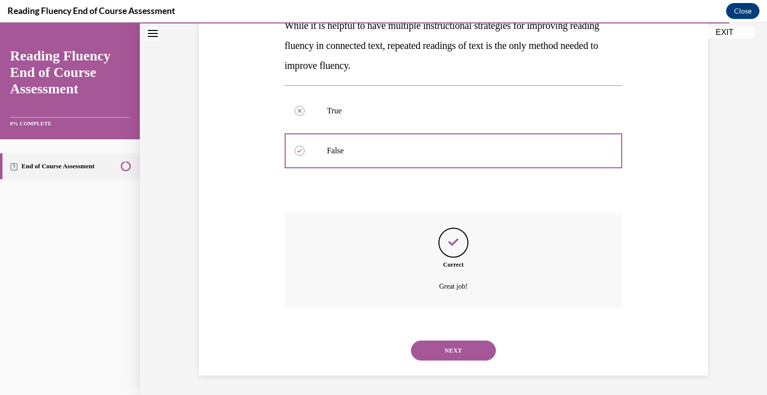
click at [446, 347] on button "NEXT" at bounding box center [453, 350] width 85 height 20
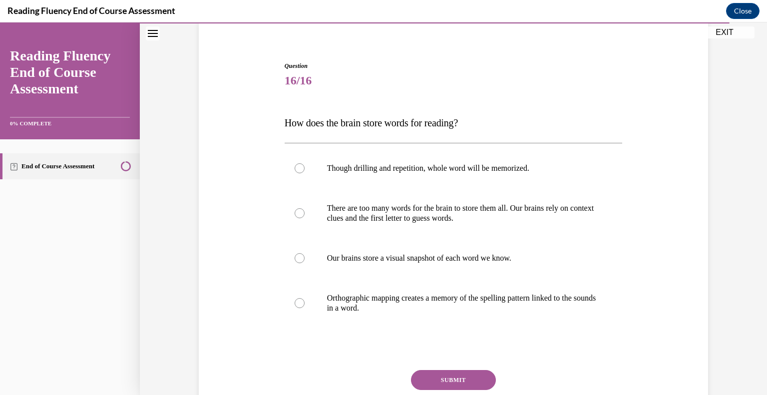
scroll to position [81, 0]
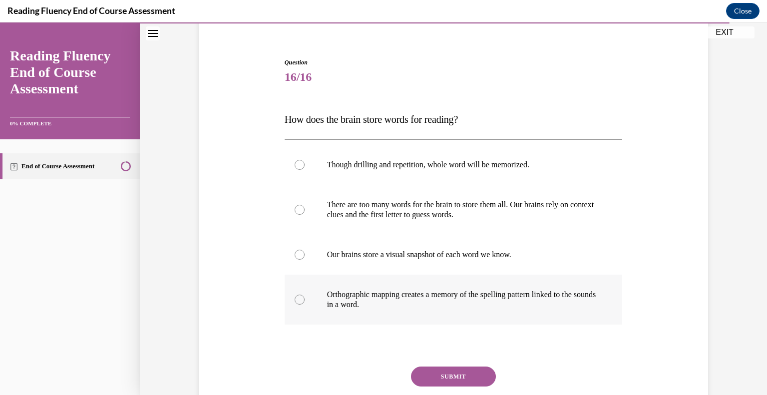
click at [435, 307] on p "Orthographic mapping creates a memory of the spelling pattern linked to the sou…" at bounding box center [462, 299] width 271 height 20
click at [304, 304] on input "Orthographic mapping creates a memory of the spelling pattern linked to the sou…" at bounding box center [299, 299] width 10 height 10
radio input "true"
click at [465, 375] on button "SUBMIT" at bounding box center [453, 376] width 85 height 20
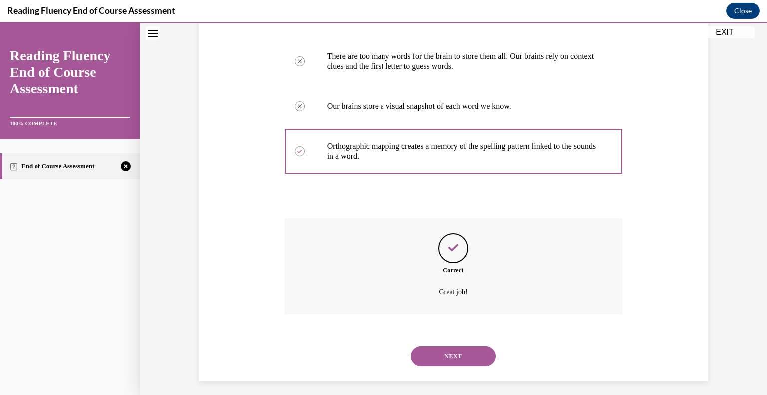
scroll to position [235, 0]
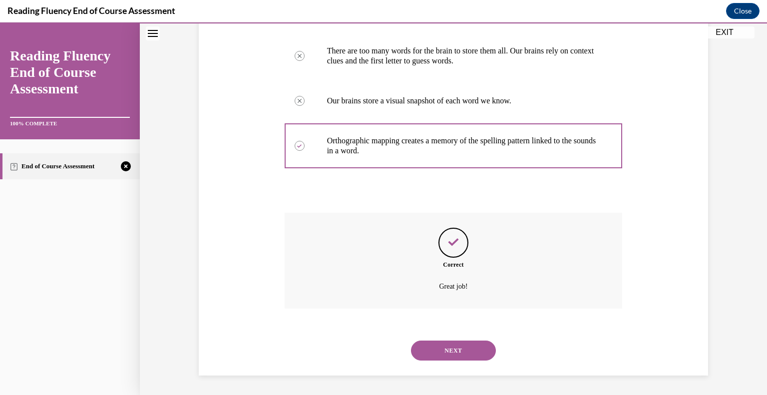
click at [460, 349] on button "NEXT" at bounding box center [453, 350] width 85 height 20
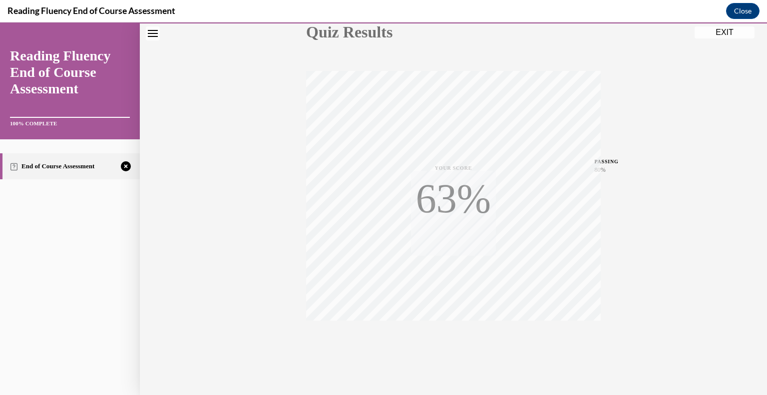
scroll to position [139, 0]
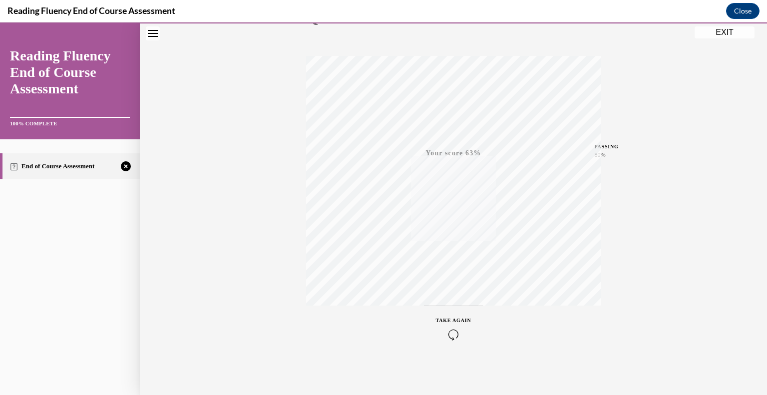
click at [447, 325] on div "TAKE AGAIN" at bounding box center [453, 327] width 35 height 23
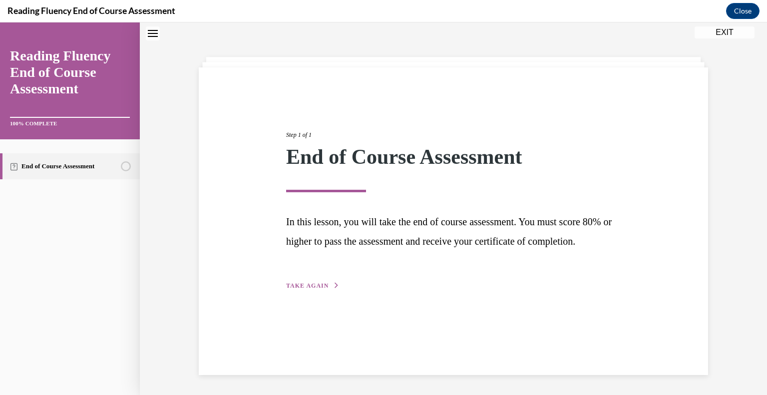
click at [321, 289] on span "TAKE AGAIN" at bounding box center [307, 285] width 42 height 7
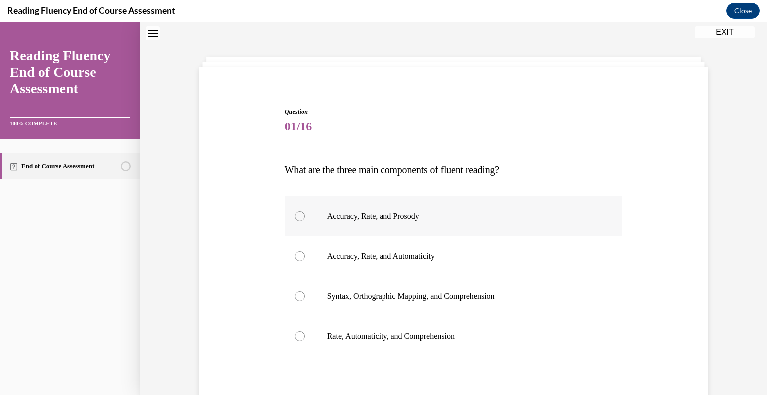
click at [402, 209] on label "Accuracy, Rate, and Prosody" at bounding box center [453, 216] width 338 height 40
click at [304, 211] on input "Accuracy, Rate, and Prosody" at bounding box center [299, 216] width 10 height 10
radio input "true"
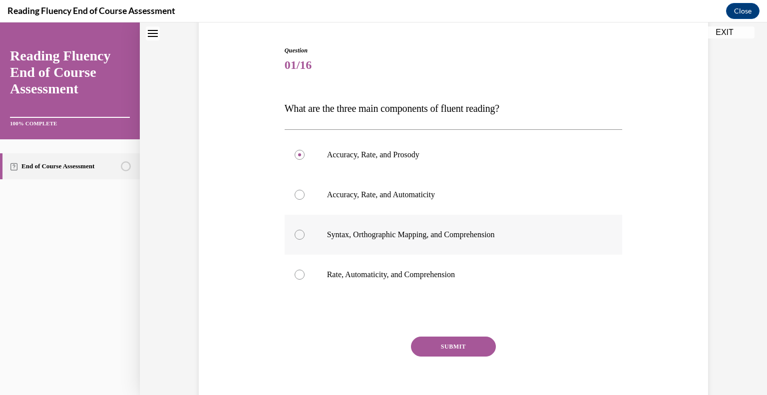
scroll to position [136, 0]
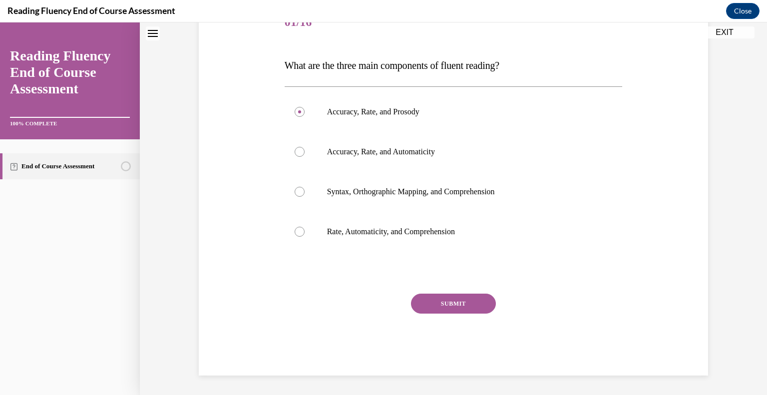
click at [453, 306] on button "SUBMIT" at bounding box center [453, 303] width 85 height 20
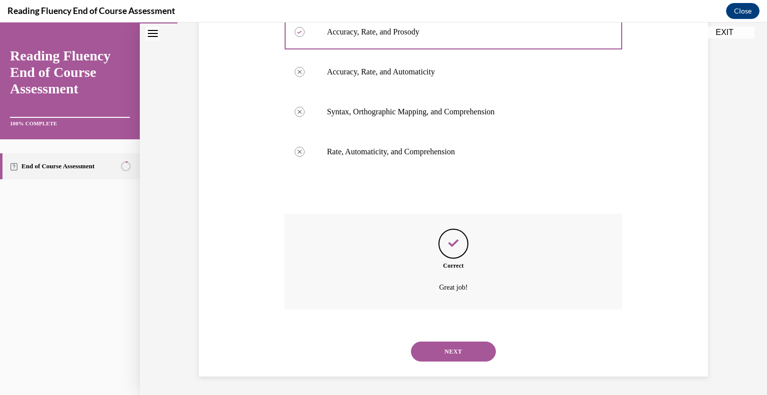
scroll to position [217, 0]
click at [446, 344] on button "NEXT" at bounding box center [453, 350] width 85 height 20
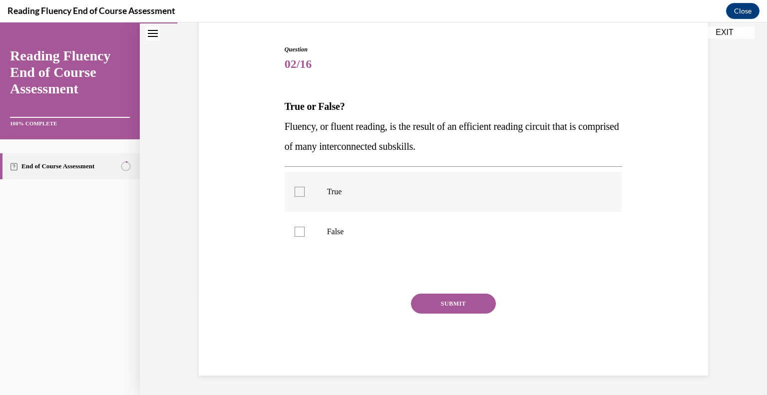
click at [361, 197] on label "True" at bounding box center [453, 192] width 338 height 40
click at [304, 197] on input "True" at bounding box center [299, 192] width 10 height 10
checkbox input "true"
click at [448, 305] on button "SUBMIT" at bounding box center [453, 303] width 85 height 20
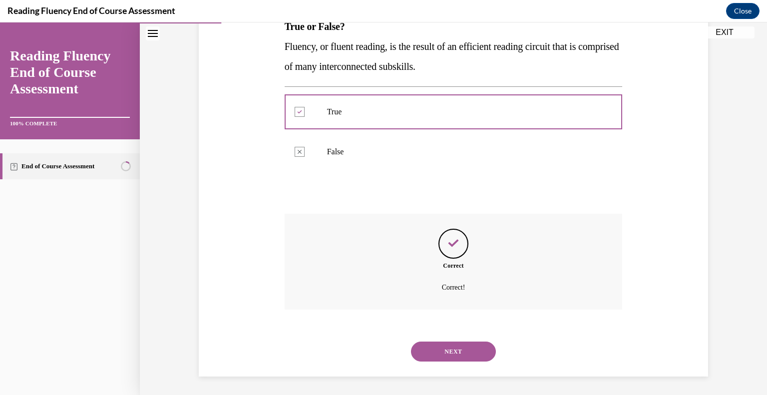
scroll to position [175, 0]
click at [452, 342] on button "NEXT" at bounding box center [453, 350] width 85 height 20
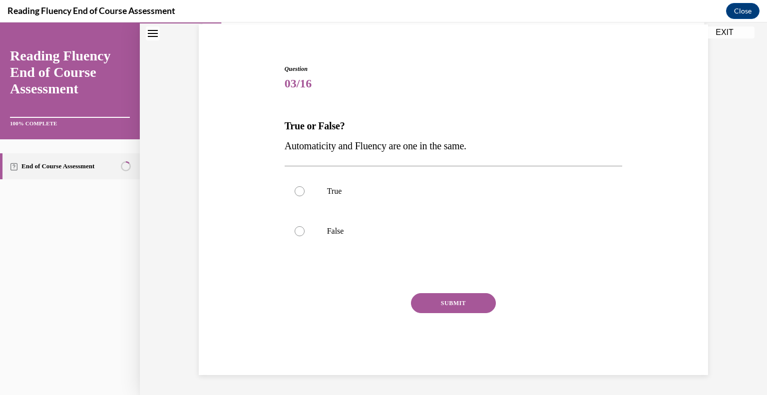
scroll to position [74, 0]
click at [383, 223] on label "False" at bounding box center [453, 232] width 338 height 40
click at [304, 227] on input "False" at bounding box center [299, 232] width 10 height 10
radio input "true"
click at [453, 303] on button "SUBMIT" at bounding box center [453, 303] width 85 height 20
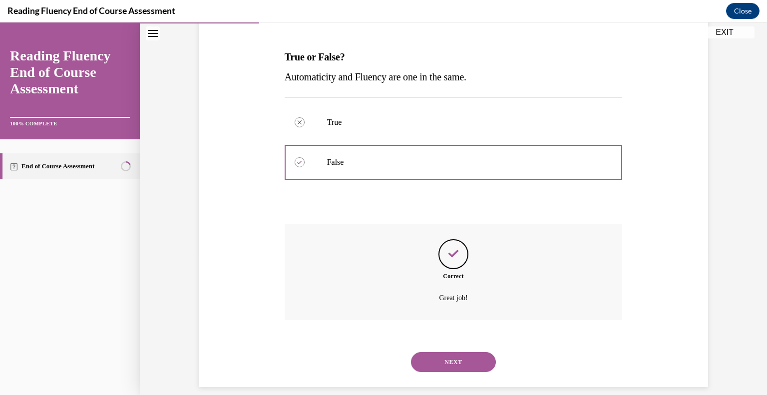
scroll to position [155, 0]
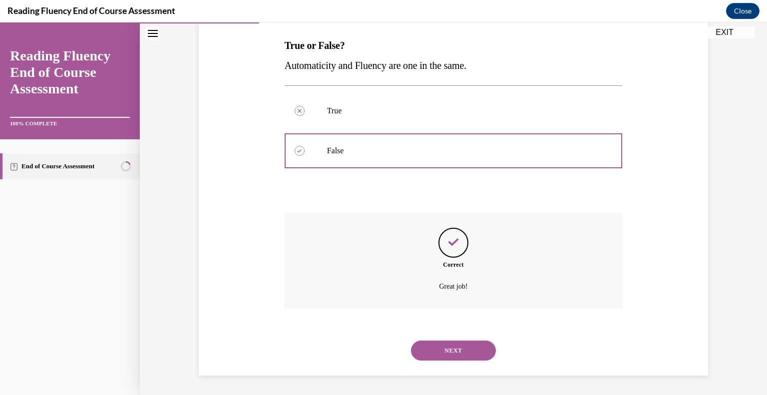
click at [444, 345] on button "NEXT" at bounding box center [453, 350] width 85 height 20
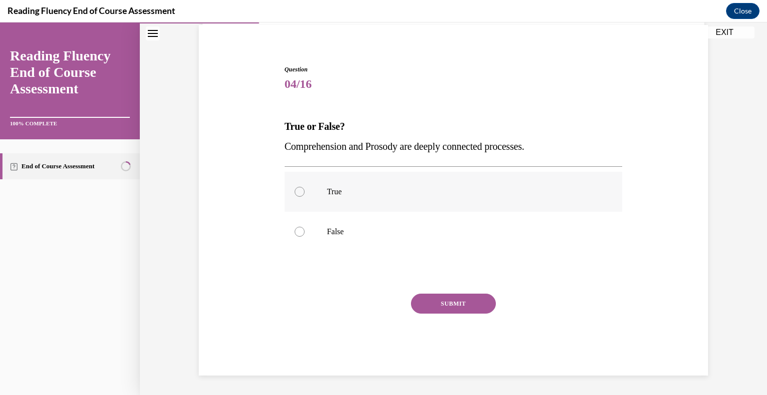
click at [371, 195] on p "True" at bounding box center [462, 192] width 271 height 10
click at [304, 195] on input "True" at bounding box center [299, 192] width 10 height 10
radio input "true"
click at [453, 306] on button "SUBMIT" at bounding box center [453, 303] width 85 height 20
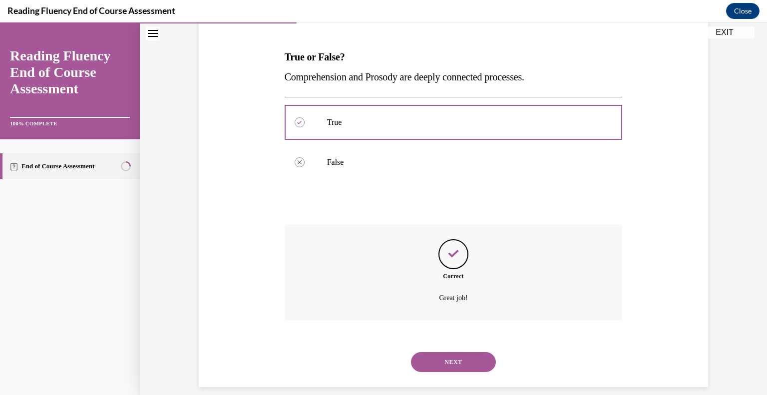
scroll to position [155, 0]
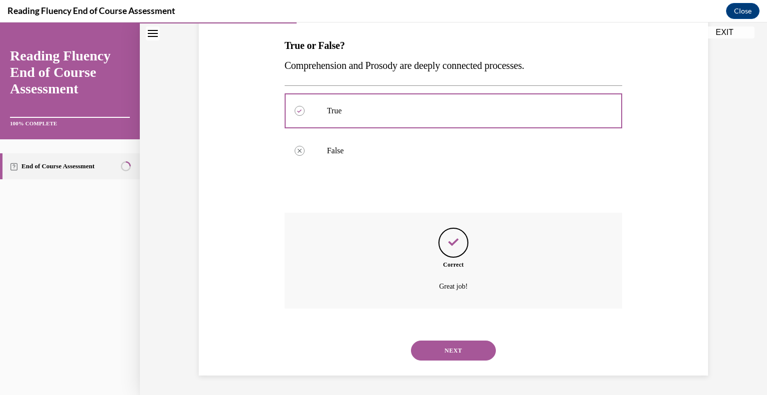
click at [437, 349] on button "NEXT" at bounding box center [453, 350] width 85 height 20
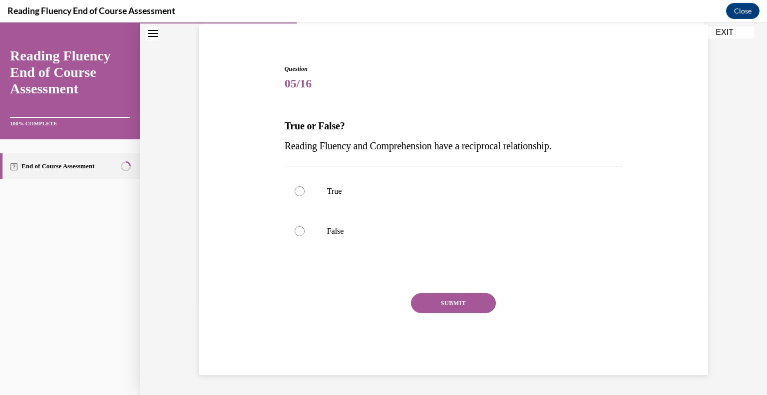
scroll to position [74, 0]
click at [428, 197] on label "True" at bounding box center [453, 192] width 338 height 40
click at [304, 197] on input "True" at bounding box center [299, 192] width 10 height 10
radio input "true"
click at [456, 305] on button "SUBMIT" at bounding box center [453, 303] width 85 height 20
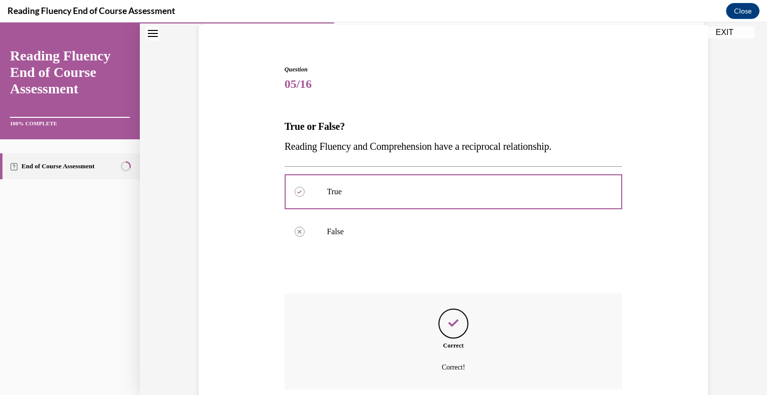
scroll to position [155, 0]
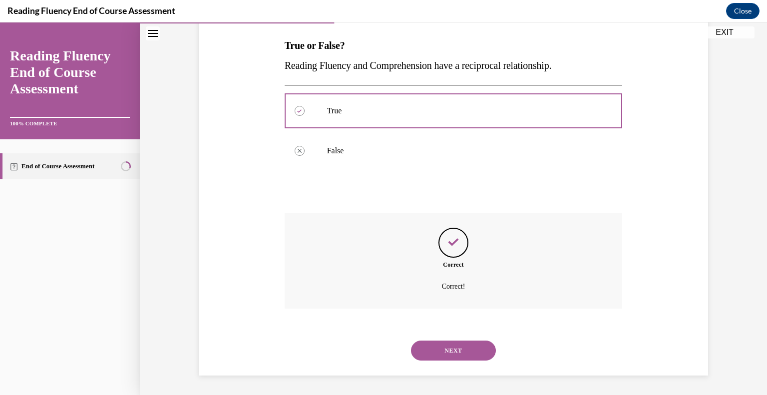
click at [441, 349] on button "NEXT" at bounding box center [453, 350] width 85 height 20
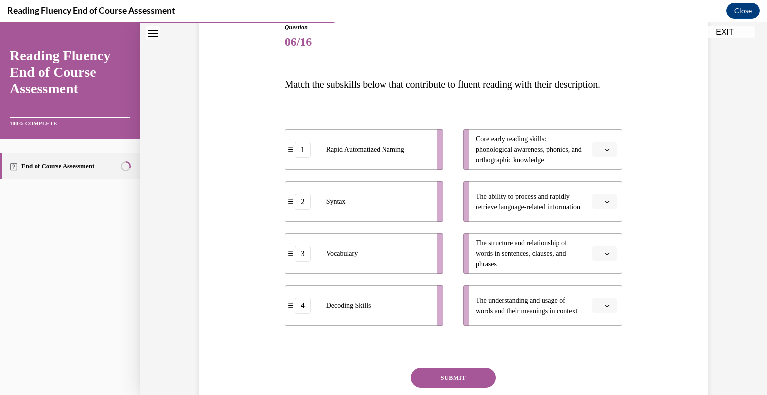
scroll to position [118, 0]
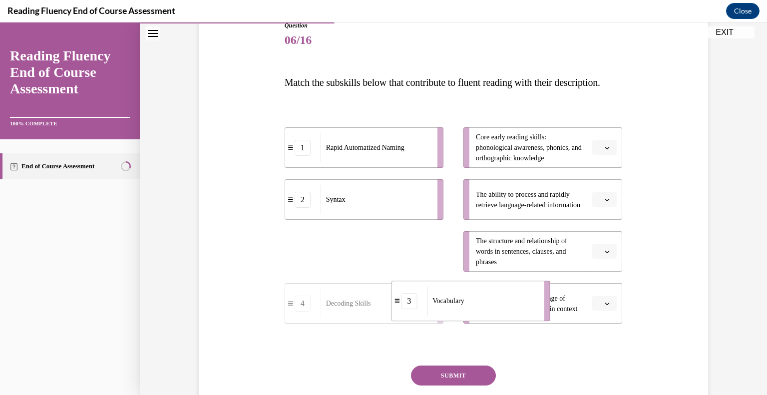
drag, startPoint x: 373, startPoint y: 275, endPoint x: 480, endPoint y: 324, distance: 117.2
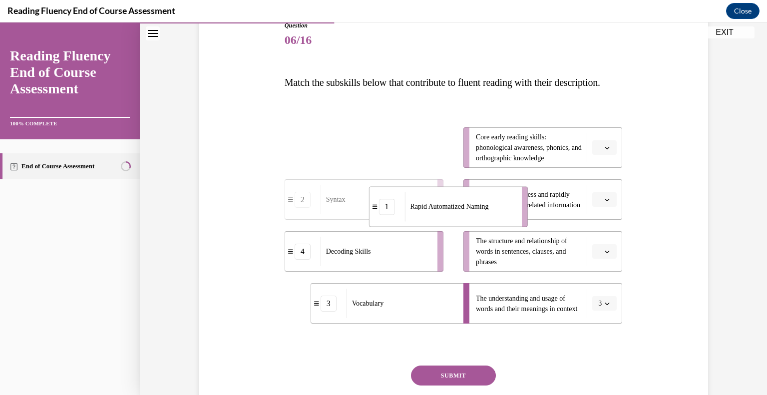
drag, startPoint x: 381, startPoint y: 172, endPoint x: 465, endPoint y: 231, distance: 102.5
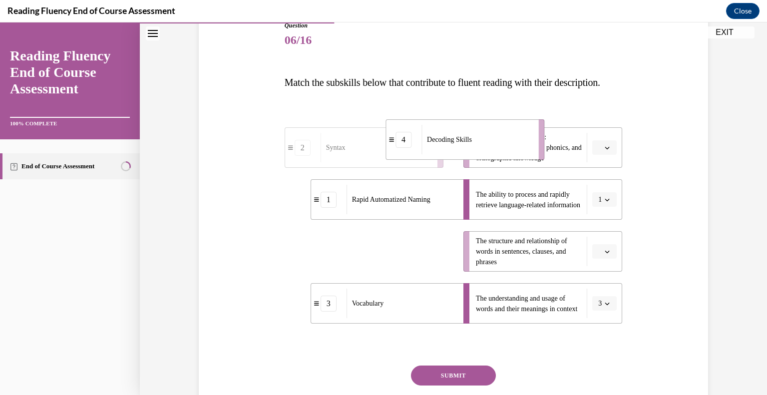
drag, startPoint x: 359, startPoint y: 275, endPoint x: 460, endPoint y: 163, distance: 150.5
click at [460, 145] on span "Decoding Skills" at bounding box center [449, 139] width 45 height 10
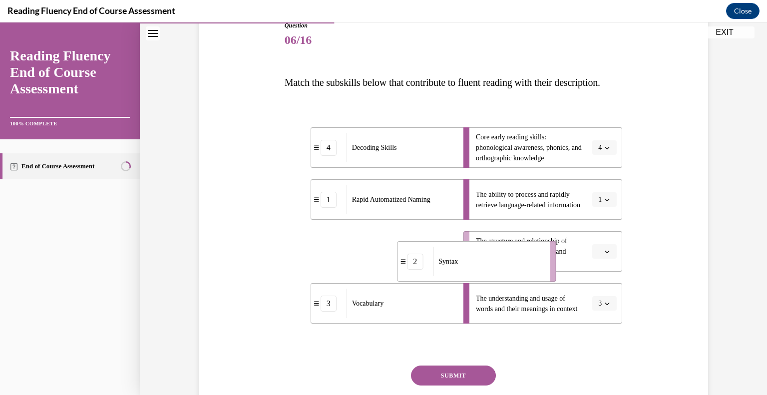
drag, startPoint x: 375, startPoint y: 262, endPoint x: 489, endPoint y: 272, distance: 114.2
click at [489, 272] on div "Syntax" at bounding box center [488, 261] width 110 height 29
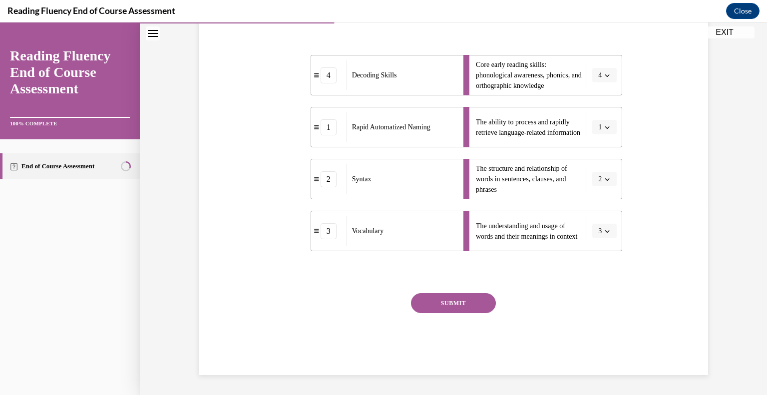
scroll to position [210, 0]
click at [450, 301] on button "SUBMIT" at bounding box center [453, 303] width 85 height 20
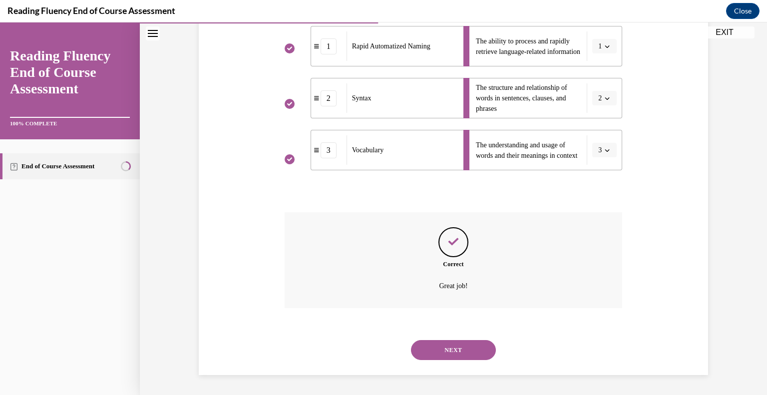
scroll to position [290, 0]
click at [450, 346] on button "NEXT" at bounding box center [453, 350] width 85 height 20
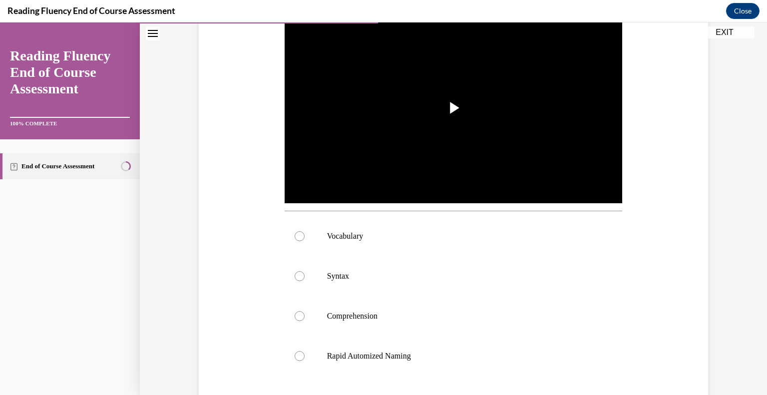
scroll to position [228, 0]
click at [340, 271] on p "Syntax" at bounding box center [462, 276] width 271 height 10
click at [304, 271] on input "Syntax" at bounding box center [299, 276] width 10 height 10
radio input "true"
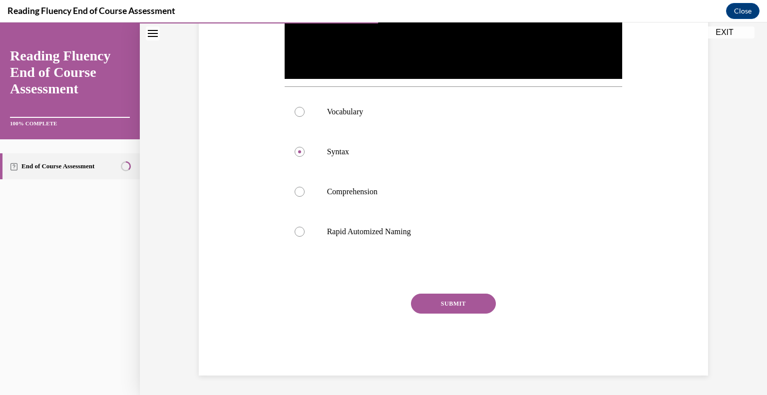
click at [451, 302] on button "SUBMIT" at bounding box center [453, 303] width 85 height 20
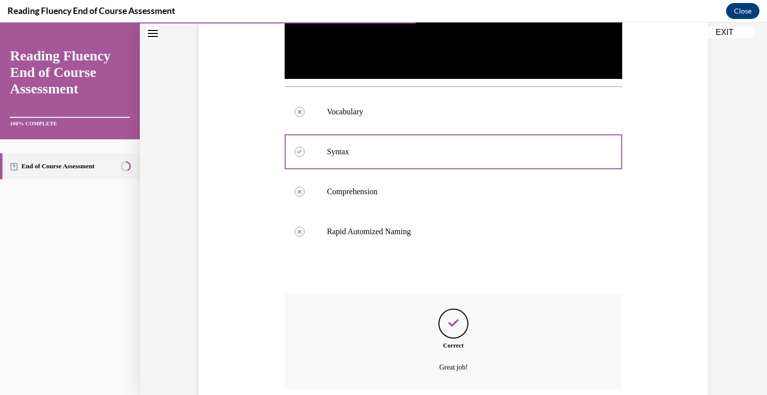
scroll to position [432, 0]
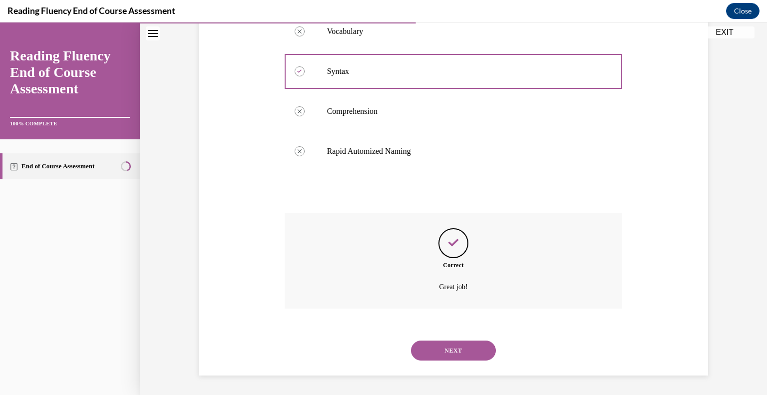
click at [436, 349] on button "NEXT" at bounding box center [453, 350] width 85 height 20
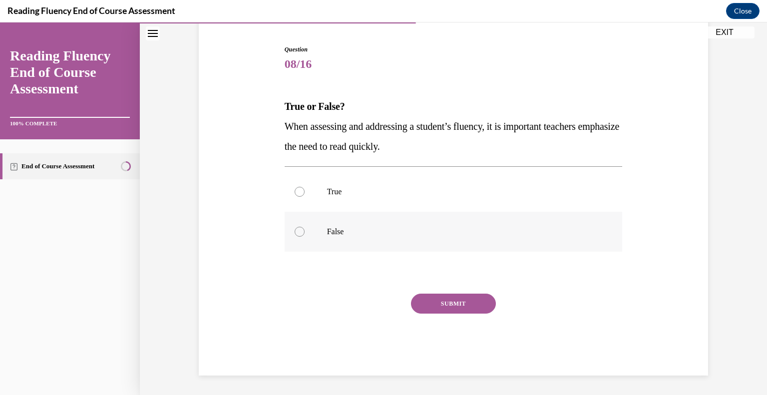
click at [335, 239] on label "False" at bounding box center [453, 232] width 338 height 40
click at [304, 237] on input "False" at bounding box center [299, 232] width 10 height 10
radio input "true"
click at [451, 302] on button "SUBMIT" at bounding box center [453, 303] width 85 height 20
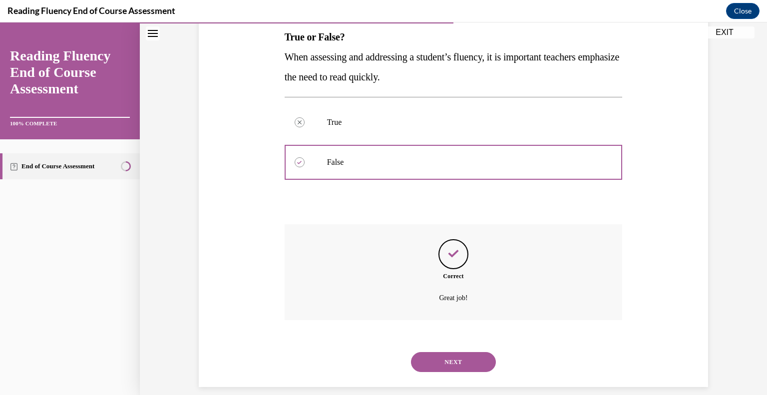
scroll to position [175, 0]
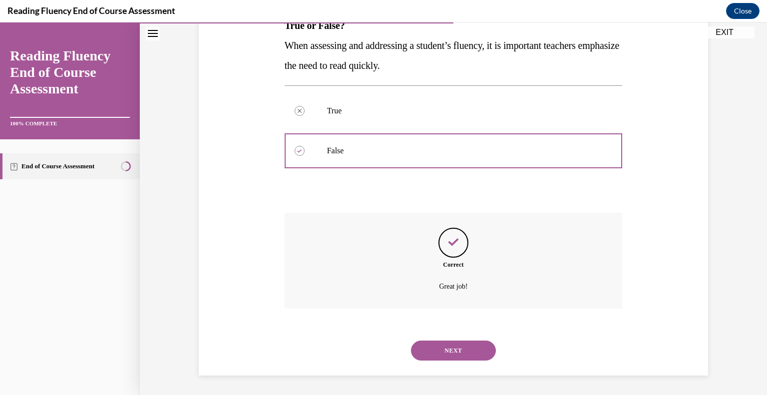
click at [441, 353] on button "NEXT" at bounding box center [453, 350] width 85 height 20
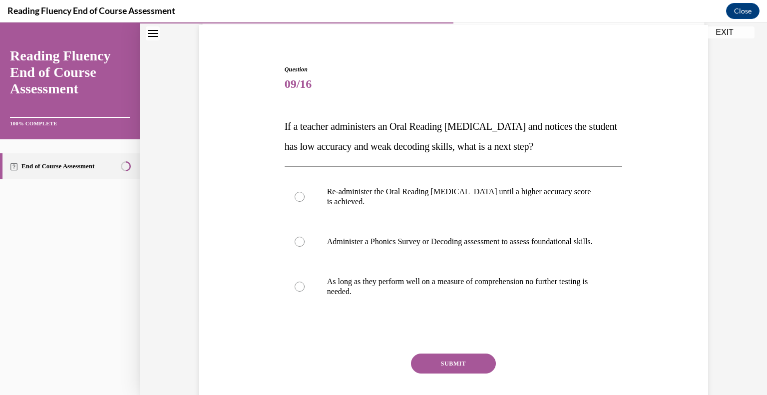
scroll to position [75, 0]
click at [478, 246] on p "Administer a Phonics Survey or Decoding assessment to assess foundational skill…" at bounding box center [462, 241] width 271 height 10
click at [304, 246] on input "Administer a Phonics Survey or Decoding assessment to assess foundational skill…" at bounding box center [299, 241] width 10 height 10
radio input "true"
click at [460, 371] on button "SUBMIT" at bounding box center [453, 362] width 85 height 20
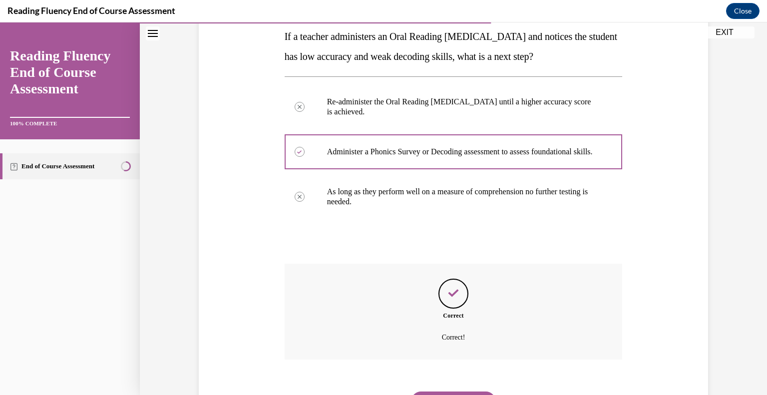
scroll to position [225, 0]
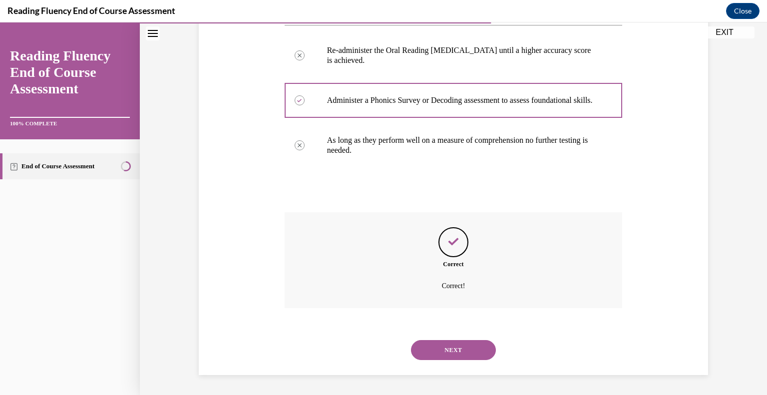
click at [464, 343] on button "NEXT" at bounding box center [453, 350] width 85 height 20
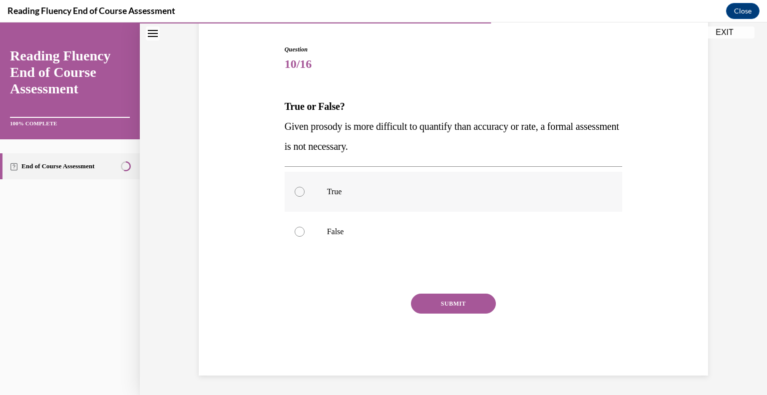
click at [340, 191] on p "True" at bounding box center [462, 192] width 271 height 10
click at [304, 191] on input "True" at bounding box center [299, 192] width 10 height 10
radio input "true"
click at [446, 303] on button "SUBMIT" at bounding box center [453, 303] width 85 height 20
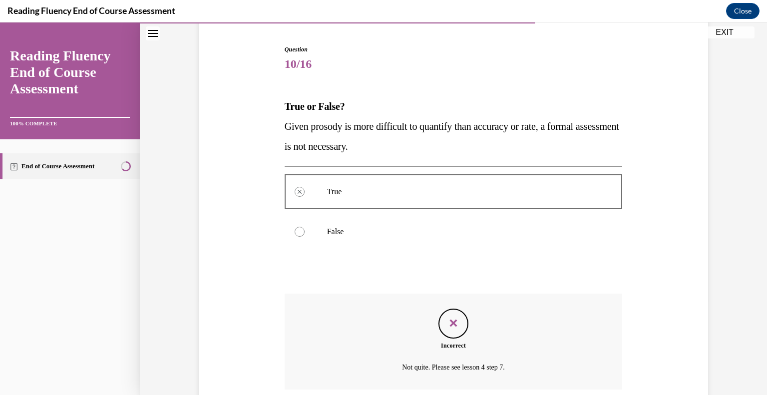
scroll to position [175, 0]
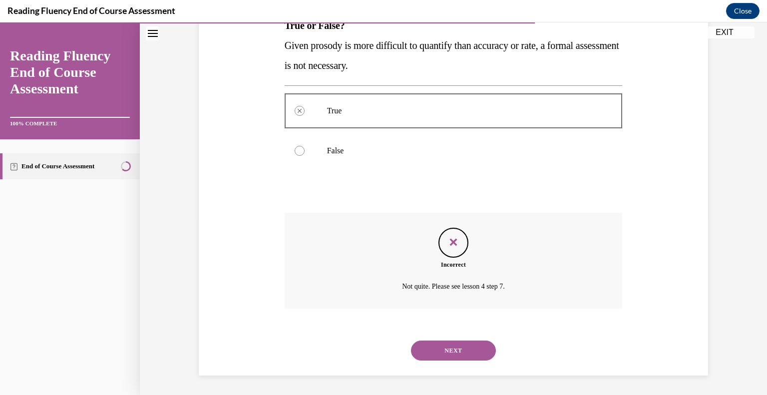
click at [451, 349] on button "NEXT" at bounding box center [453, 350] width 85 height 20
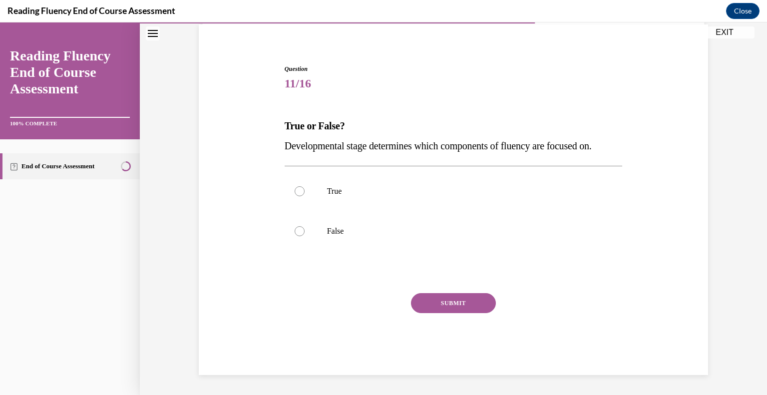
scroll to position [74, 0]
click at [325, 183] on label "True" at bounding box center [453, 192] width 338 height 40
click at [304, 187] on input "True" at bounding box center [299, 192] width 10 height 10
radio input "true"
click at [457, 306] on button "SUBMIT" at bounding box center [453, 303] width 85 height 20
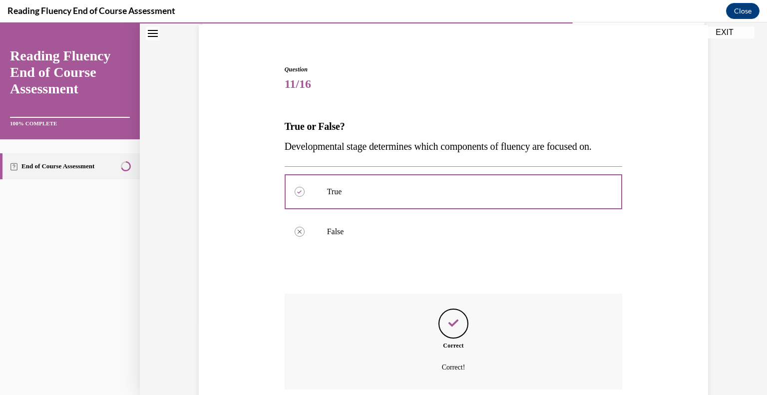
scroll to position [155, 0]
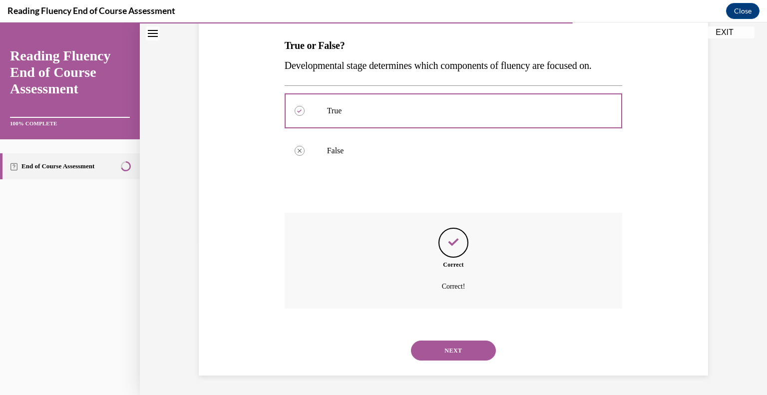
click at [458, 351] on button "NEXT" at bounding box center [453, 350] width 85 height 20
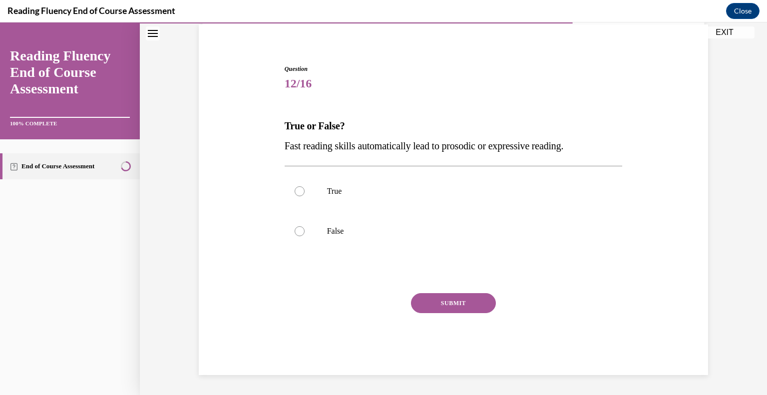
scroll to position [74, 0]
click at [350, 221] on label "False" at bounding box center [453, 232] width 338 height 40
click at [304, 227] on input "False" at bounding box center [299, 232] width 10 height 10
radio input "true"
click at [450, 303] on button "SUBMIT" at bounding box center [453, 303] width 85 height 20
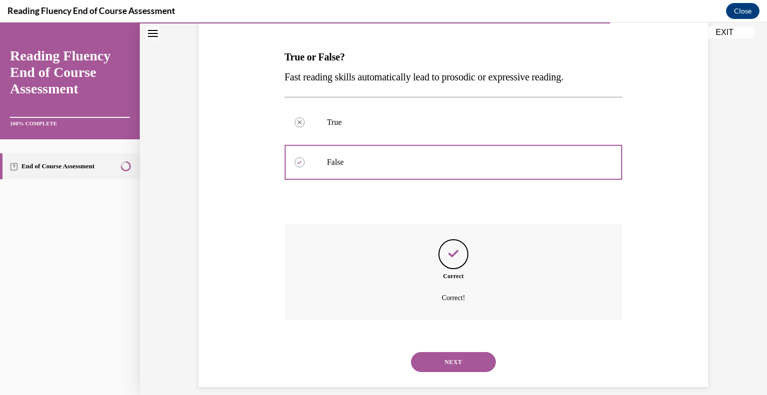
scroll to position [155, 0]
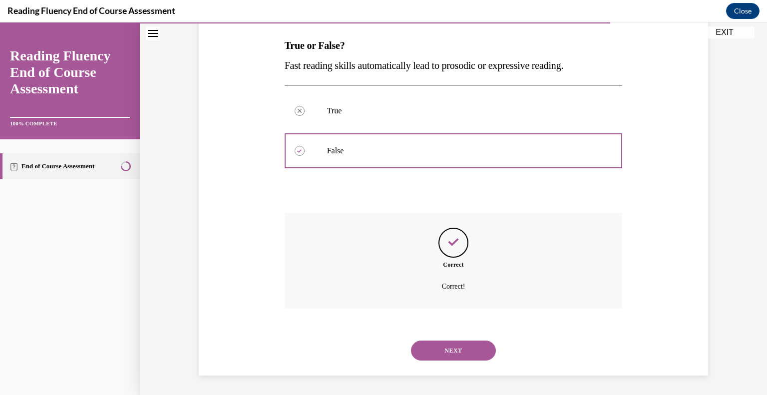
click at [449, 353] on button "NEXT" at bounding box center [453, 350] width 85 height 20
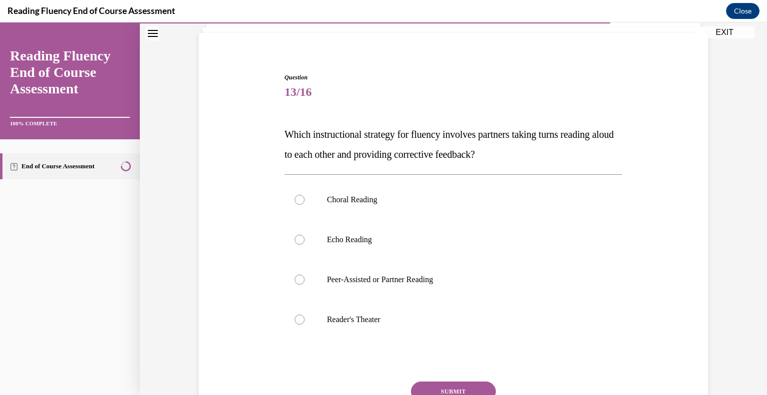
scroll to position [77, 0]
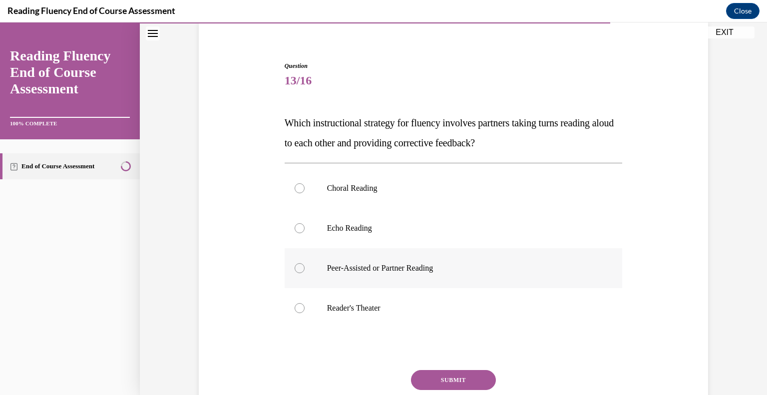
click at [385, 262] on label "Peer-Assisted or Partner Reading" at bounding box center [453, 268] width 338 height 40
click at [304, 263] on input "Peer-Assisted or Partner Reading" at bounding box center [299, 268] width 10 height 10
radio input "true"
click at [451, 375] on button "SUBMIT" at bounding box center [453, 380] width 85 height 20
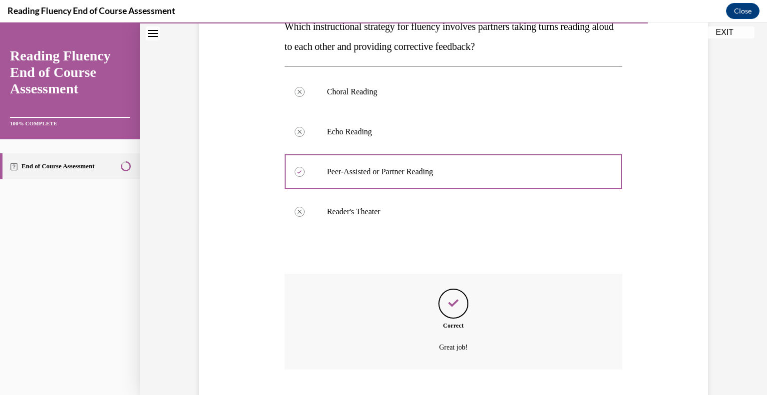
scroll to position [235, 0]
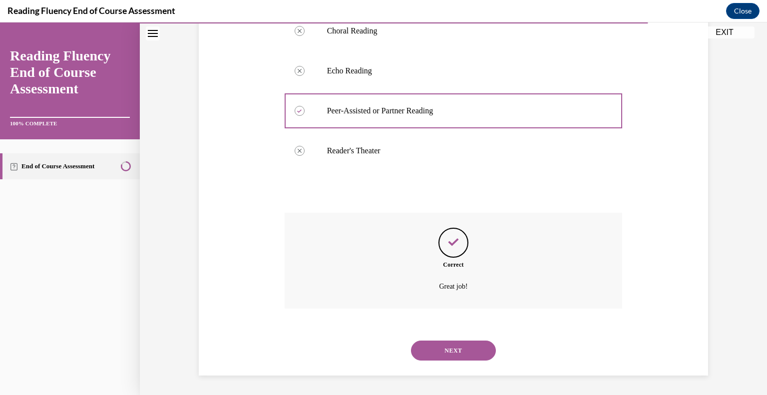
click at [462, 347] on button "NEXT" at bounding box center [453, 350] width 85 height 20
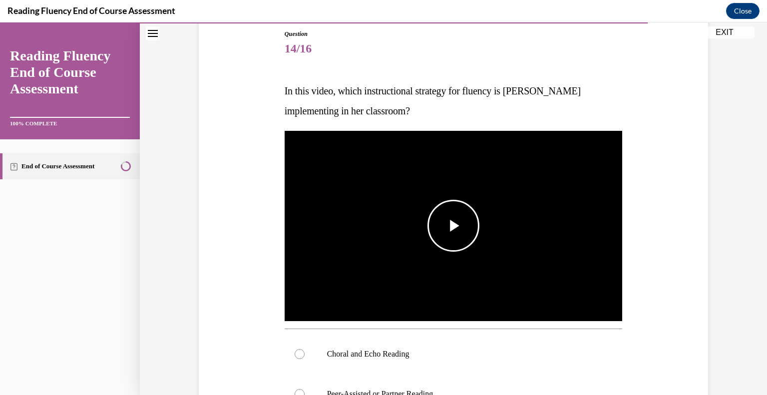
scroll to position [112, 0]
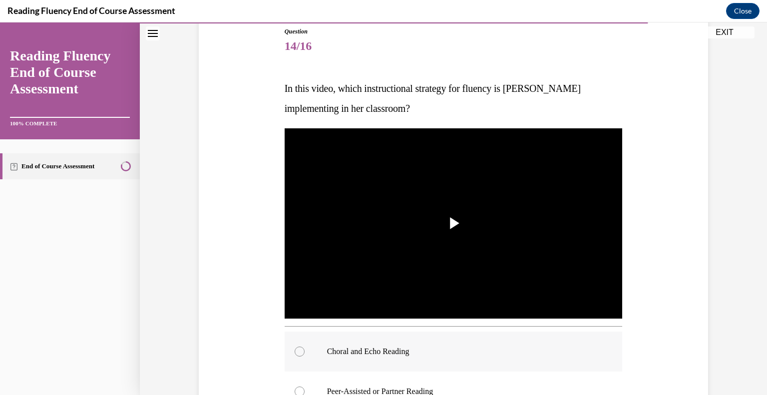
click at [455, 353] on p "Choral and Echo Reading" at bounding box center [462, 351] width 271 height 10
click at [304, 353] on input "Choral and Echo Reading" at bounding box center [299, 351] width 10 height 10
radio input "true"
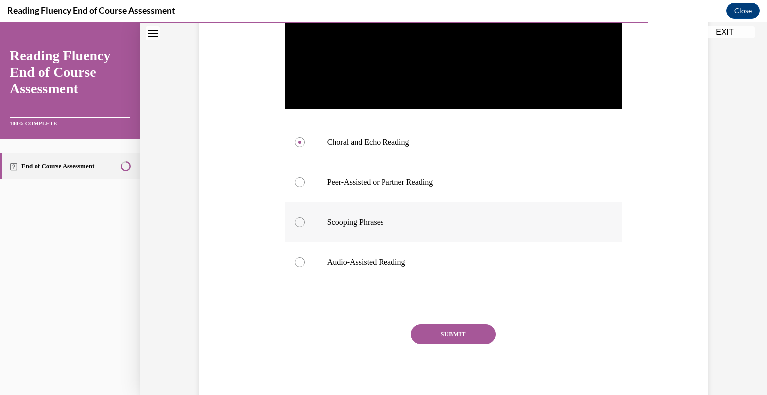
scroll to position [322, 0]
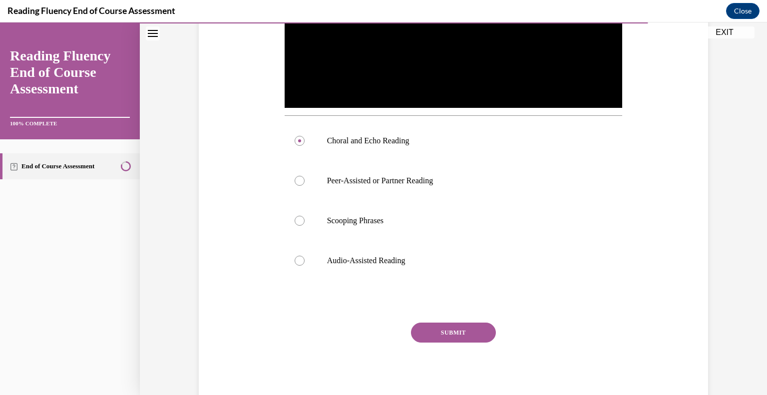
click at [450, 335] on button "SUBMIT" at bounding box center [453, 332] width 85 height 20
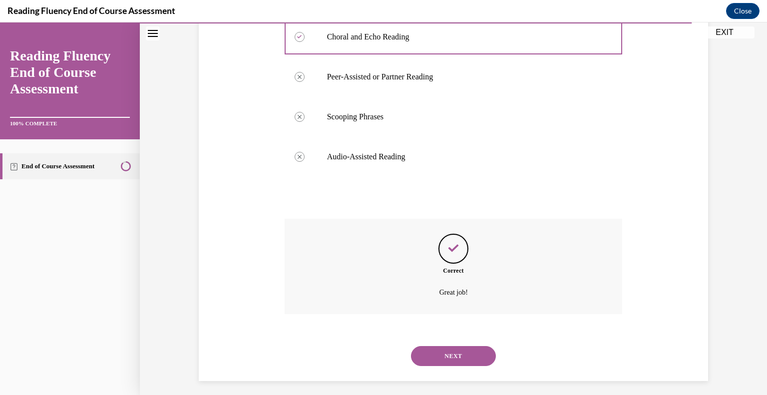
scroll to position [432, 0]
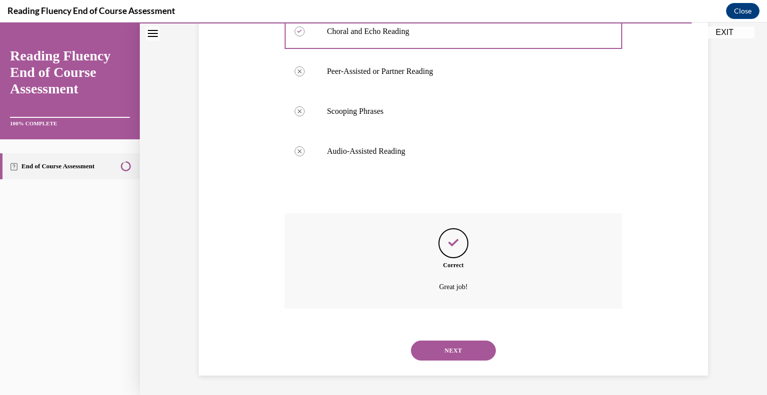
click at [450, 347] on button "NEXT" at bounding box center [453, 350] width 85 height 20
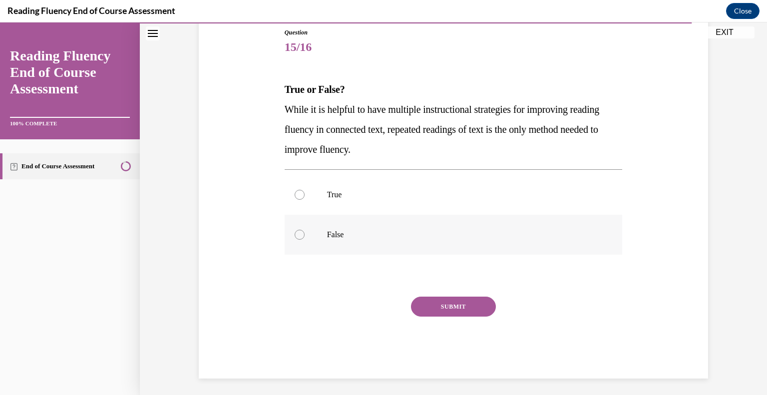
click at [409, 232] on p "False" at bounding box center [462, 235] width 271 height 10
click at [304, 232] on input "False" at bounding box center [299, 235] width 10 height 10
radio input "true"
click at [457, 303] on button "SUBMIT" at bounding box center [453, 306] width 85 height 20
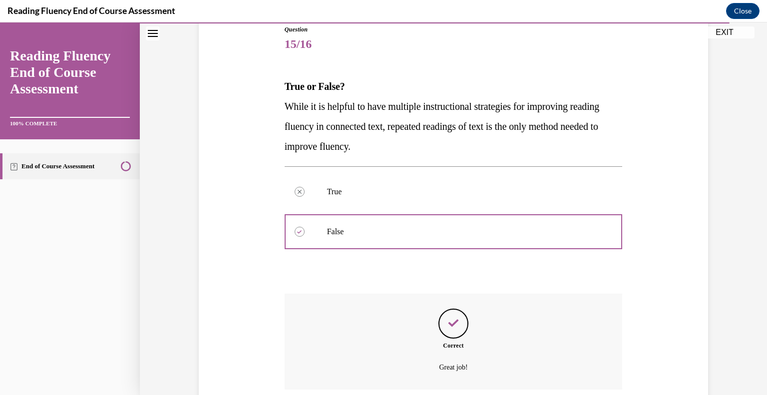
scroll to position [195, 0]
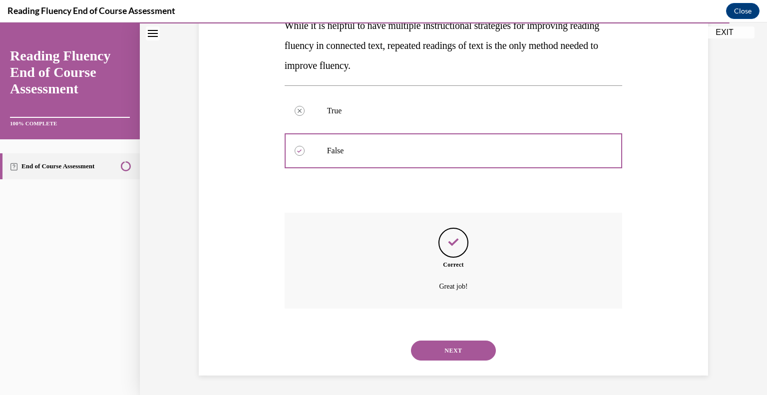
click at [445, 348] on button "NEXT" at bounding box center [453, 350] width 85 height 20
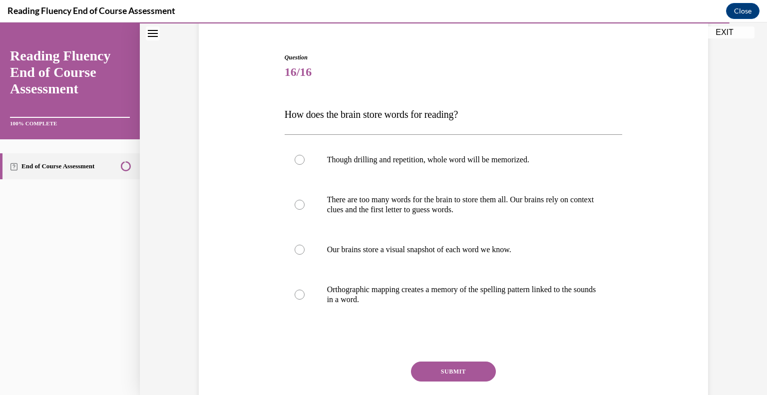
scroll to position [93, 0]
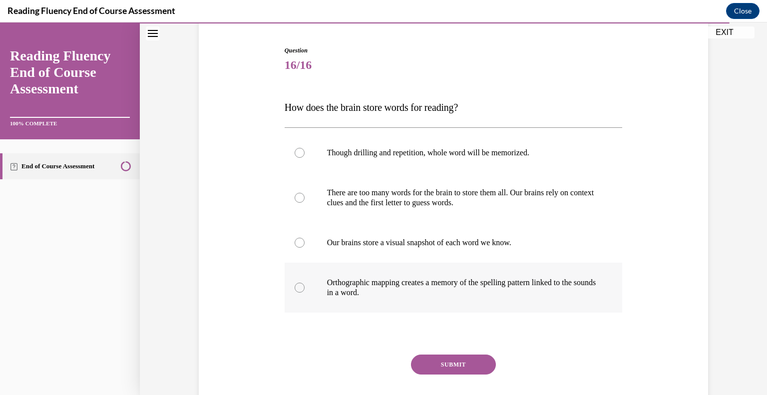
click at [450, 295] on p "Orthographic mapping creates a memory of the spelling pattern linked to the sou…" at bounding box center [462, 288] width 271 height 20
click at [304, 292] on input "Orthographic mapping creates a memory of the spelling pattern linked to the sou…" at bounding box center [299, 287] width 10 height 10
radio input "true"
click at [460, 363] on button "SUBMIT" at bounding box center [453, 364] width 85 height 20
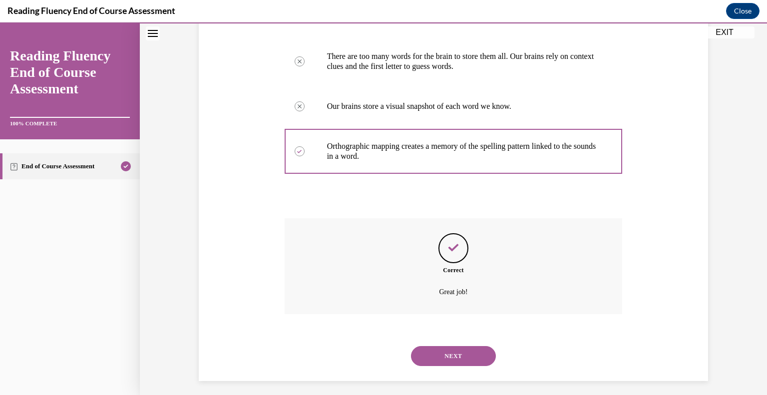
scroll to position [235, 0]
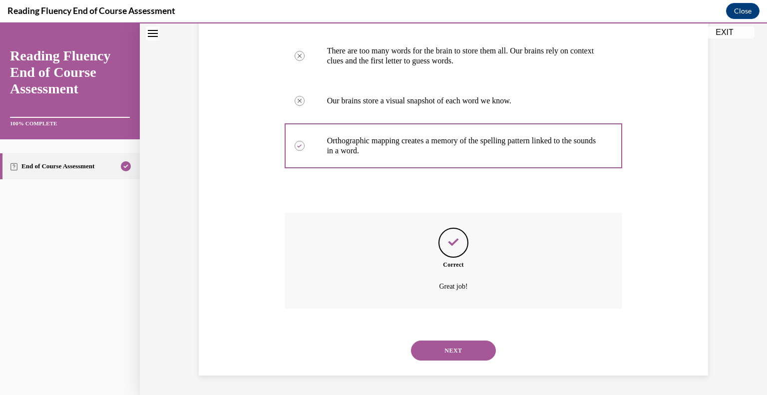
click at [467, 348] on button "NEXT" at bounding box center [453, 350] width 85 height 20
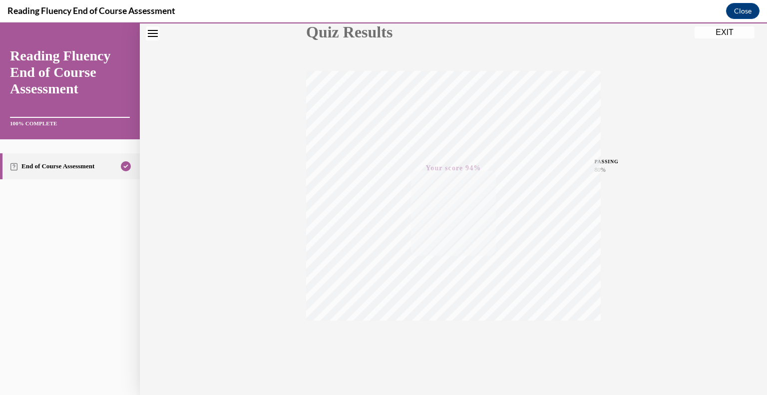
scroll to position [139, 0]
click at [728, 32] on button "EXIT" at bounding box center [724, 32] width 60 height 12
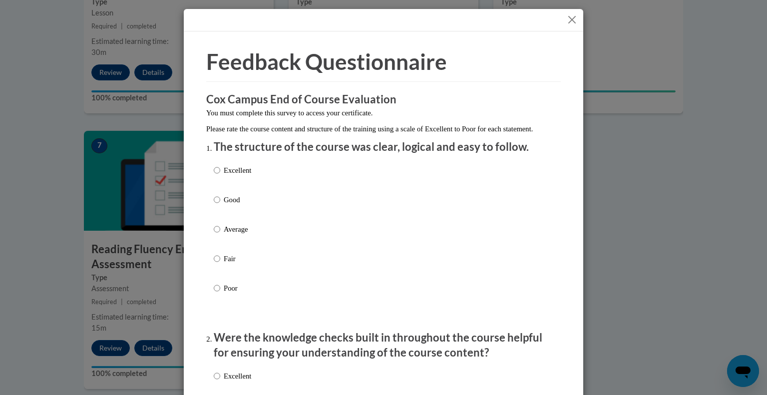
click at [240, 176] on p "Excellent" at bounding box center [237, 170] width 27 height 11
click at [220, 176] on input "Excellent" at bounding box center [217, 170] width 6 height 11
radio input "true"
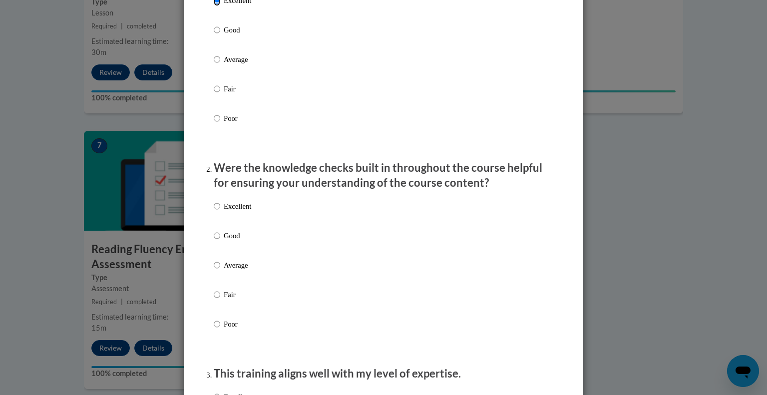
scroll to position [171, 0]
click at [233, 210] on p "Excellent" at bounding box center [237, 204] width 27 height 11
click at [220, 210] on input "Excellent" at bounding box center [217, 204] width 6 height 11
radio input "true"
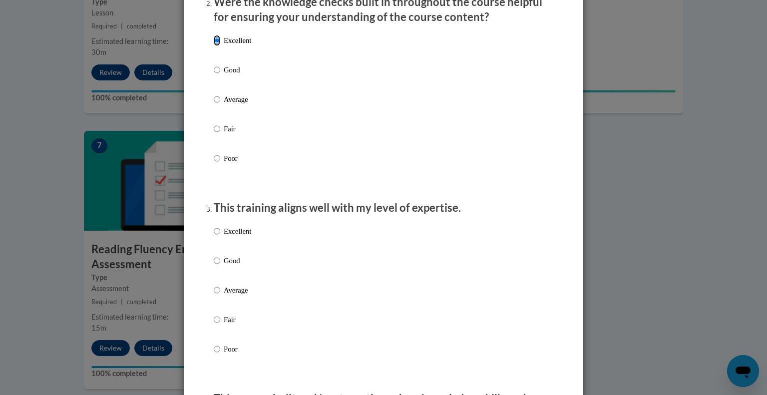
scroll to position [337, 0]
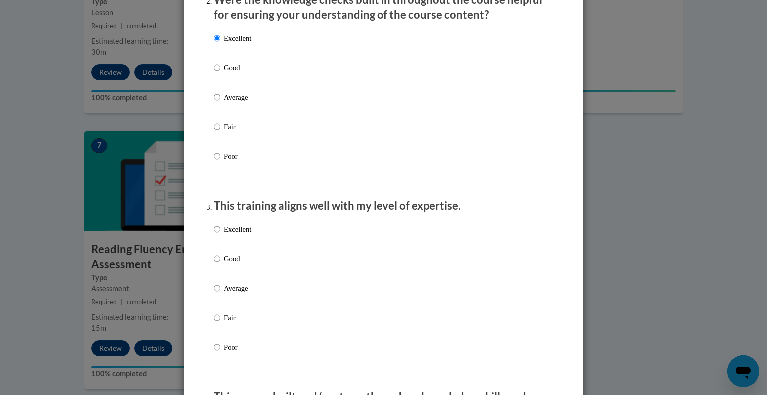
click at [232, 235] on p "Excellent" at bounding box center [237, 229] width 27 height 11
click at [220, 235] on input "Excellent" at bounding box center [217, 229] width 6 height 11
radio input "true"
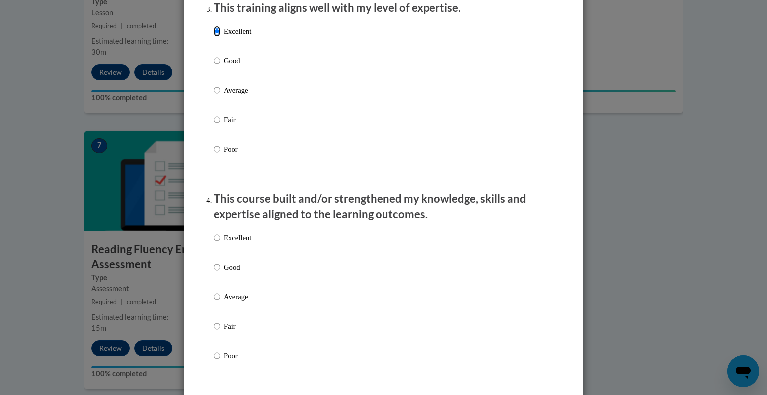
scroll to position [540, 0]
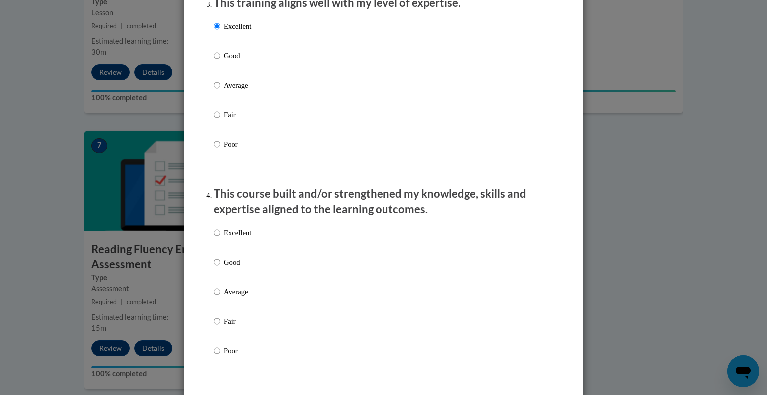
click at [230, 238] on p "Excellent" at bounding box center [237, 232] width 27 height 11
click at [220, 238] on input "Excellent" at bounding box center [217, 232] width 6 height 11
radio input "true"
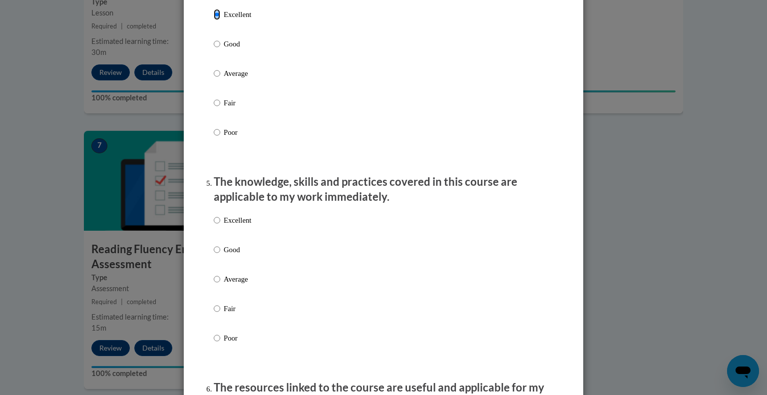
scroll to position [758, 0]
click at [242, 226] on p "Excellent" at bounding box center [237, 220] width 27 height 11
click at [220, 226] on input "Excellent" at bounding box center [217, 220] width 6 height 11
radio input "true"
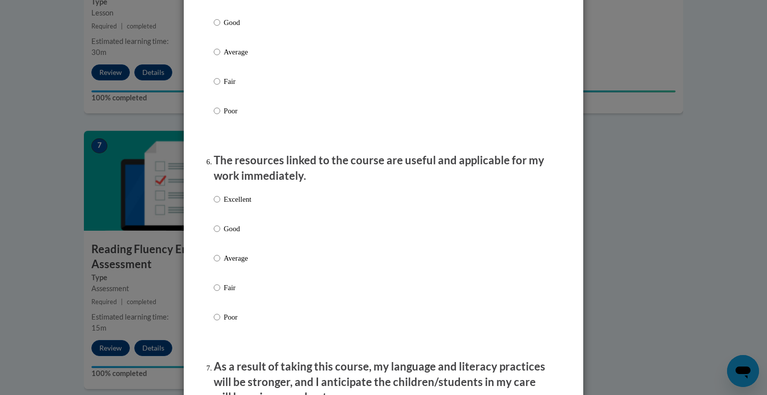
scroll to position [993, 0]
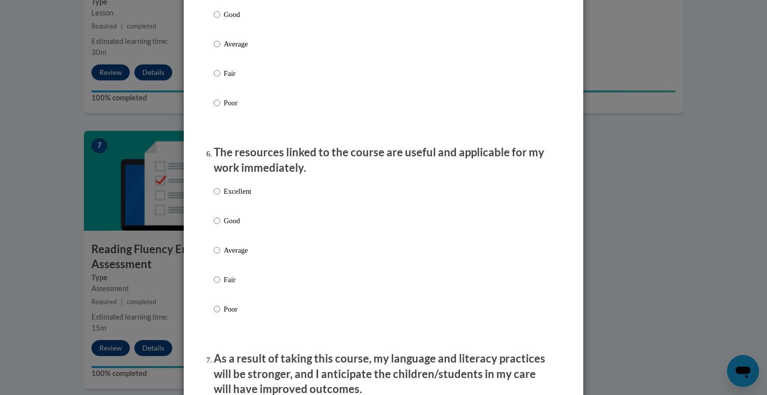
click at [226, 197] on p "Excellent" at bounding box center [237, 191] width 27 height 11
click at [220, 197] on input "Excellent" at bounding box center [217, 191] width 6 height 11
radio input "true"
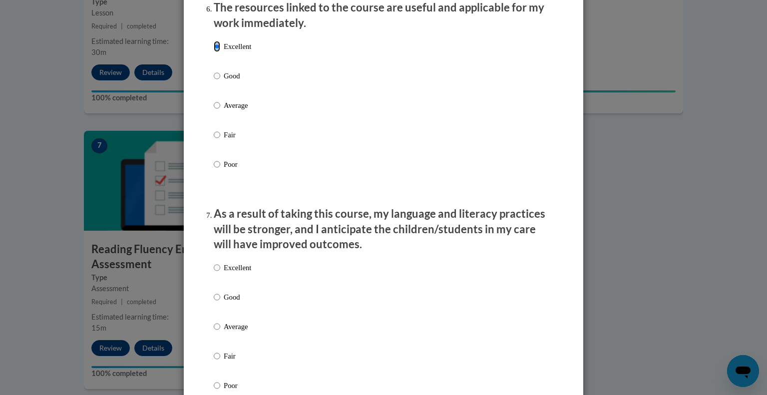
scroll to position [1145, 0]
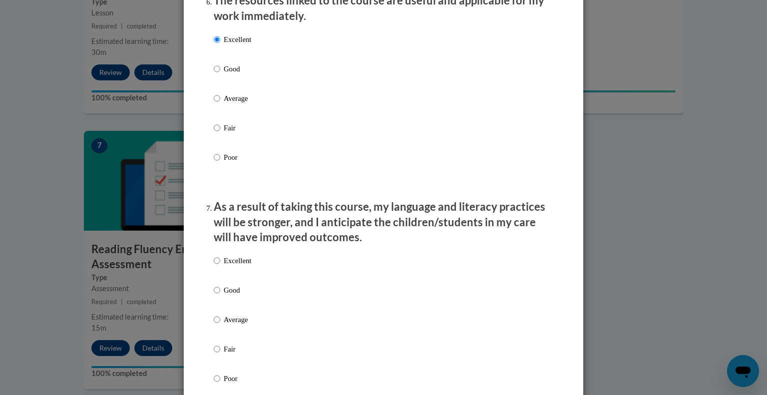
click at [238, 266] on p "Excellent" at bounding box center [237, 260] width 27 height 11
click at [220, 266] on input "Excellent" at bounding box center [217, 260] width 6 height 11
radio input "true"
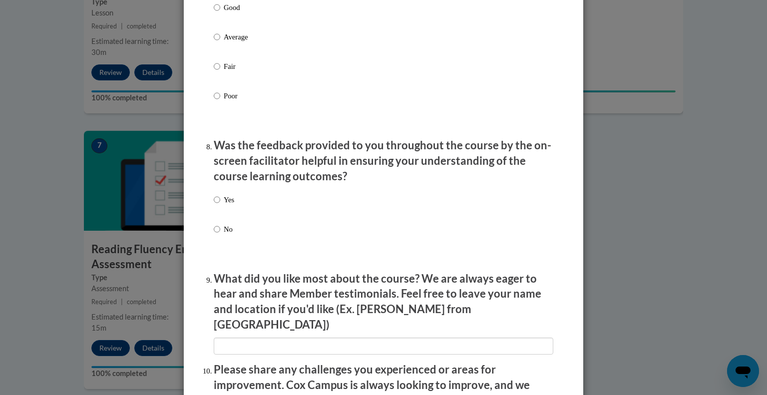
scroll to position [1429, 0]
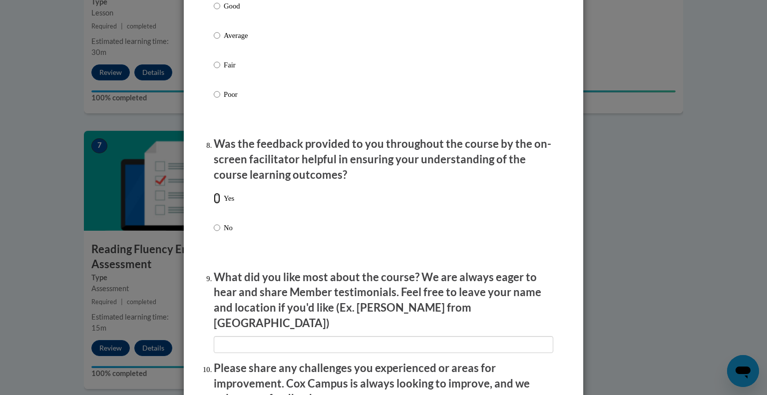
click at [214, 204] on input "Yes" at bounding box center [217, 198] width 6 height 11
radio input "true"
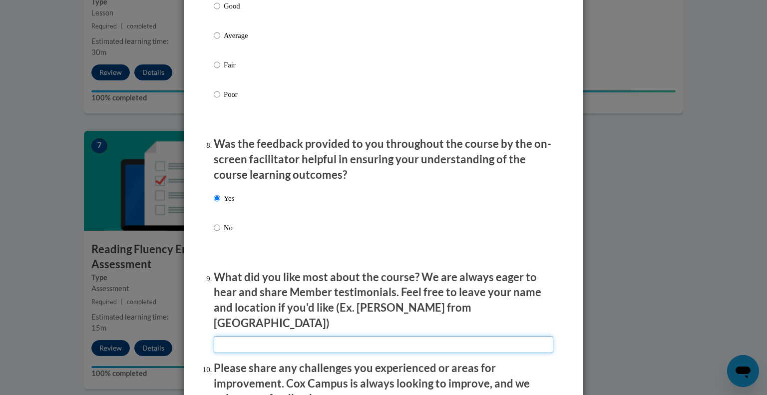
click at [235, 336] on input "textbox" at bounding box center [383, 344] width 339 height 17
type input "Example Videos"
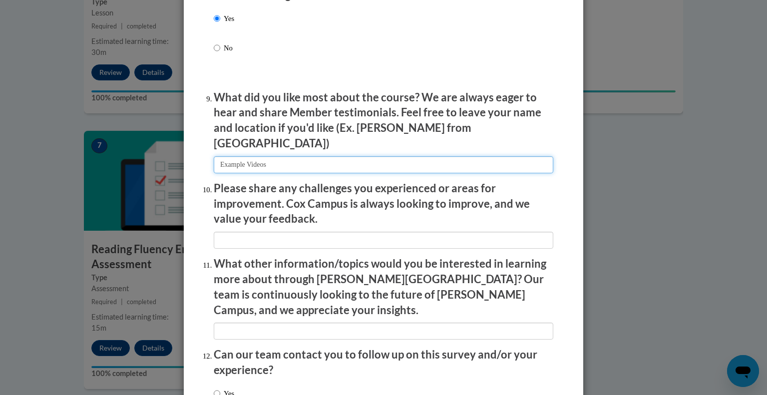
scroll to position [1684, 0]
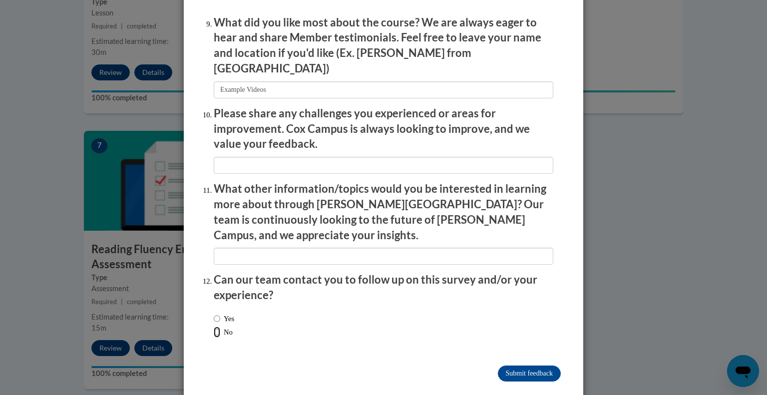
click at [214, 326] on input "No" at bounding box center [217, 331] width 6 height 11
radio input "true"
click at [521, 365] on input "Submit feedback" at bounding box center [529, 373] width 63 height 16
